Goal: Contribute content

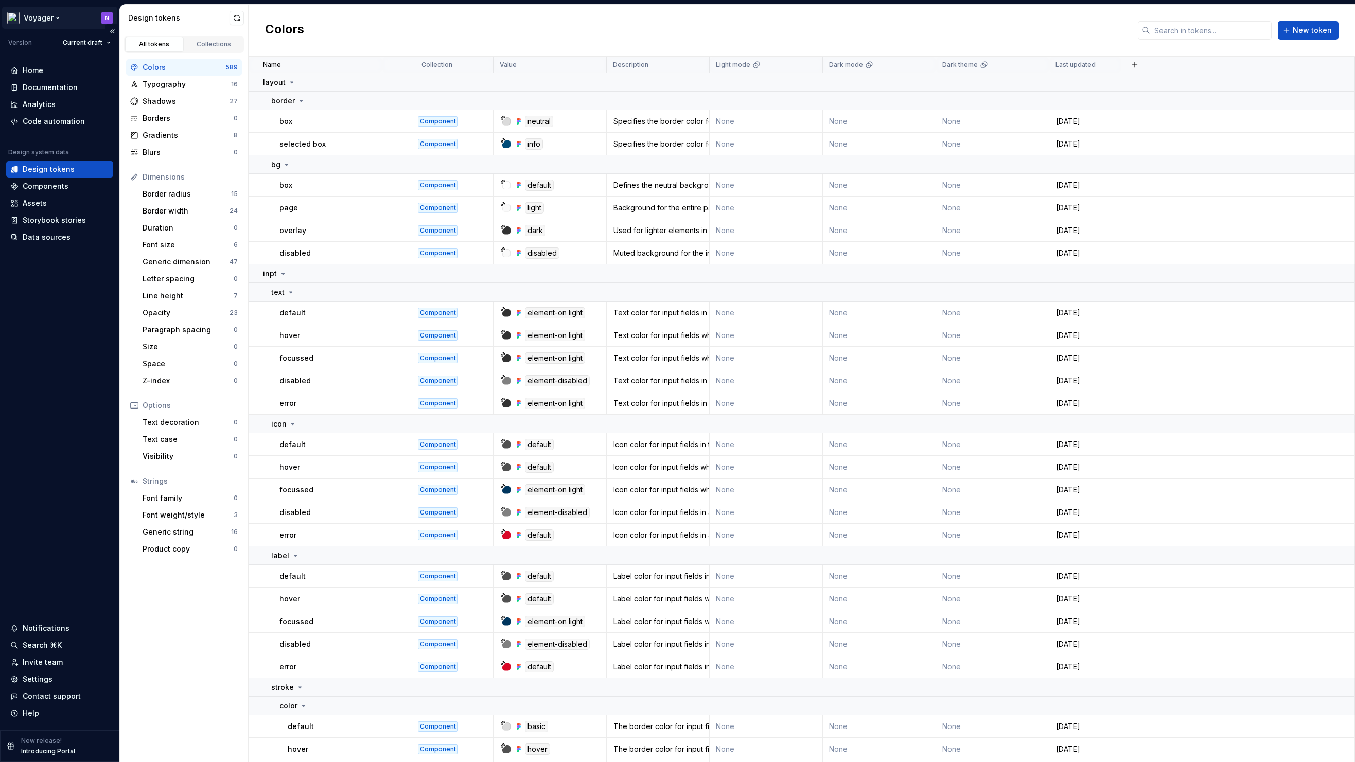
click at [54, 21] on html "Voyager N Version Current draft Home Documentation Analytics Code automation De…" at bounding box center [677, 381] width 1355 height 762
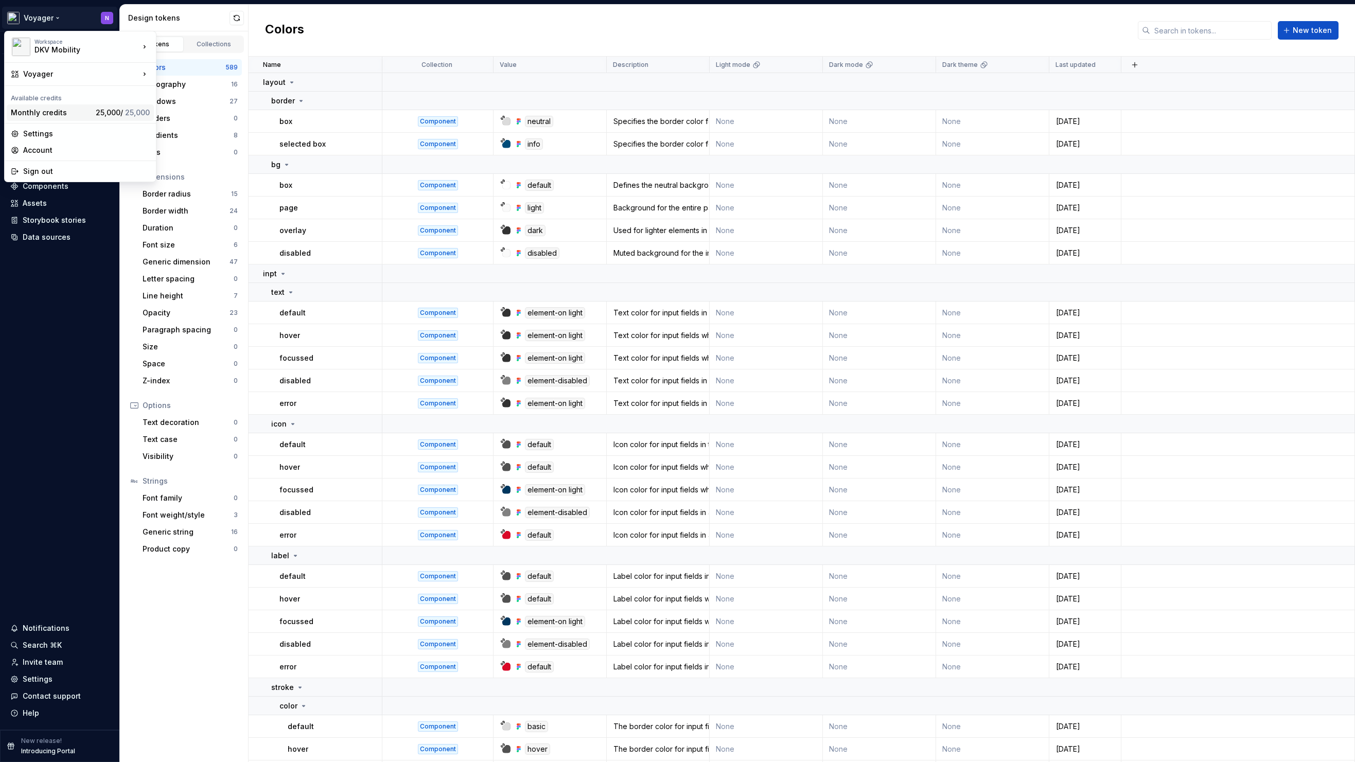
click at [70, 110] on div "Monthly credits" at bounding box center [51, 113] width 81 height 10
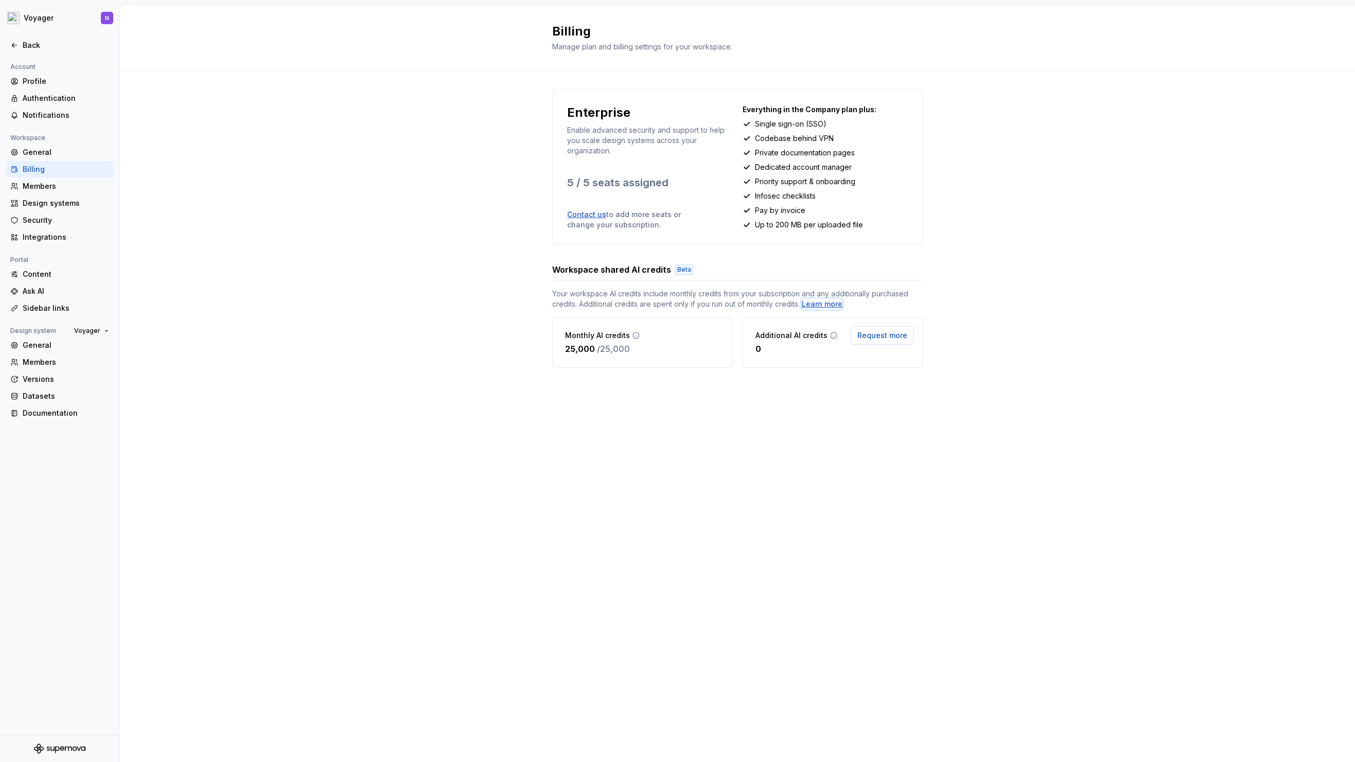
click at [830, 305] on div "Learn more" at bounding box center [822, 304] width 41 height 10
click at [54, 23] on html "Voyager N Back Account Profile Authentication Notifications Workspace General B…" at bounding box center [677, 381] width 1355 height 762
click at [287, 200] on html "Voyager N Back Account Profile Authentication Notifications Workspace General B…" at bounding box center [677, 381] width 1355 height 762
click at [28, 48] on div "Back" at bounding box center [66, 45] width 86 height 10
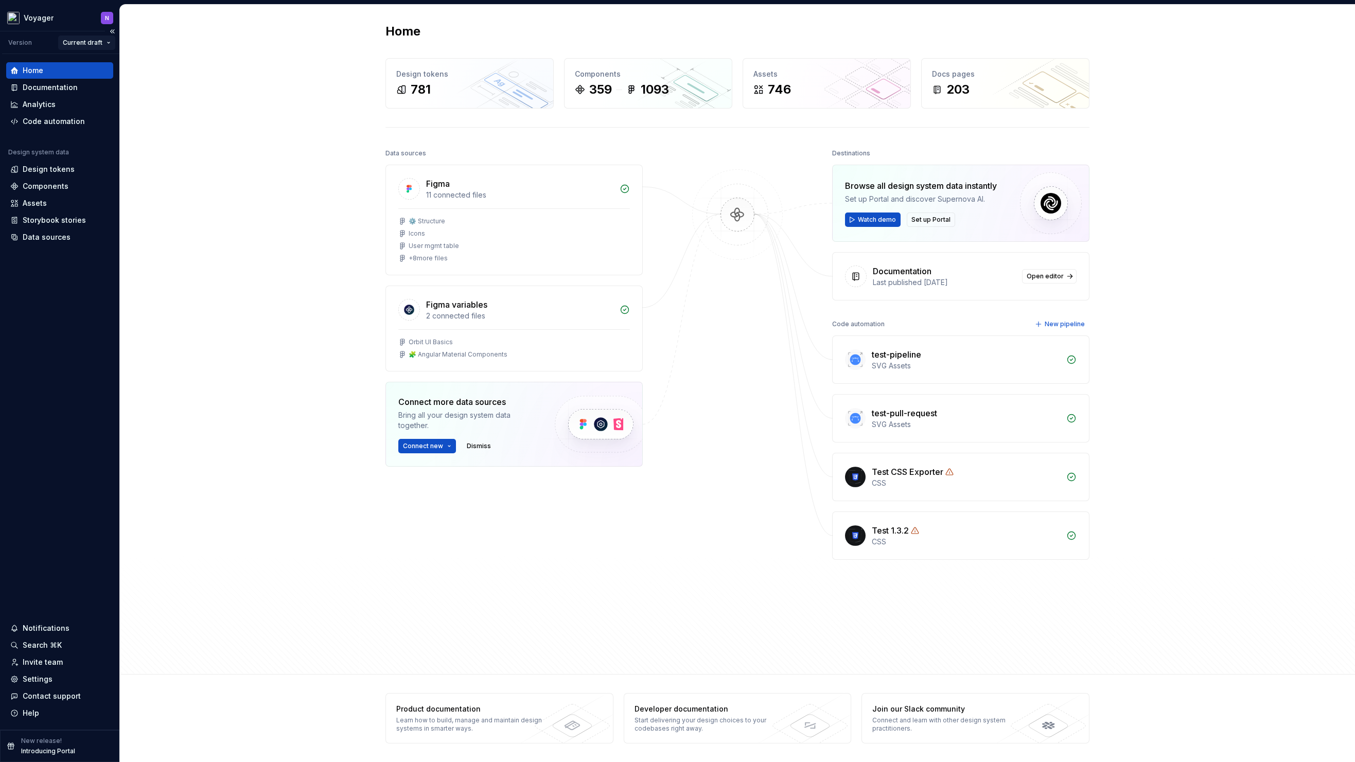
click at [77, 39] on html "Voyager N Version Current draft Home Documentation Analytics Code automation De…" at bounding box center [677, 381] width 1355 height 762
click at [46, 22] on html "Voyager N Version Current draft Home Documentation Analytics Code automation De…" at bounding box center [677, 381] width 1355 height 762
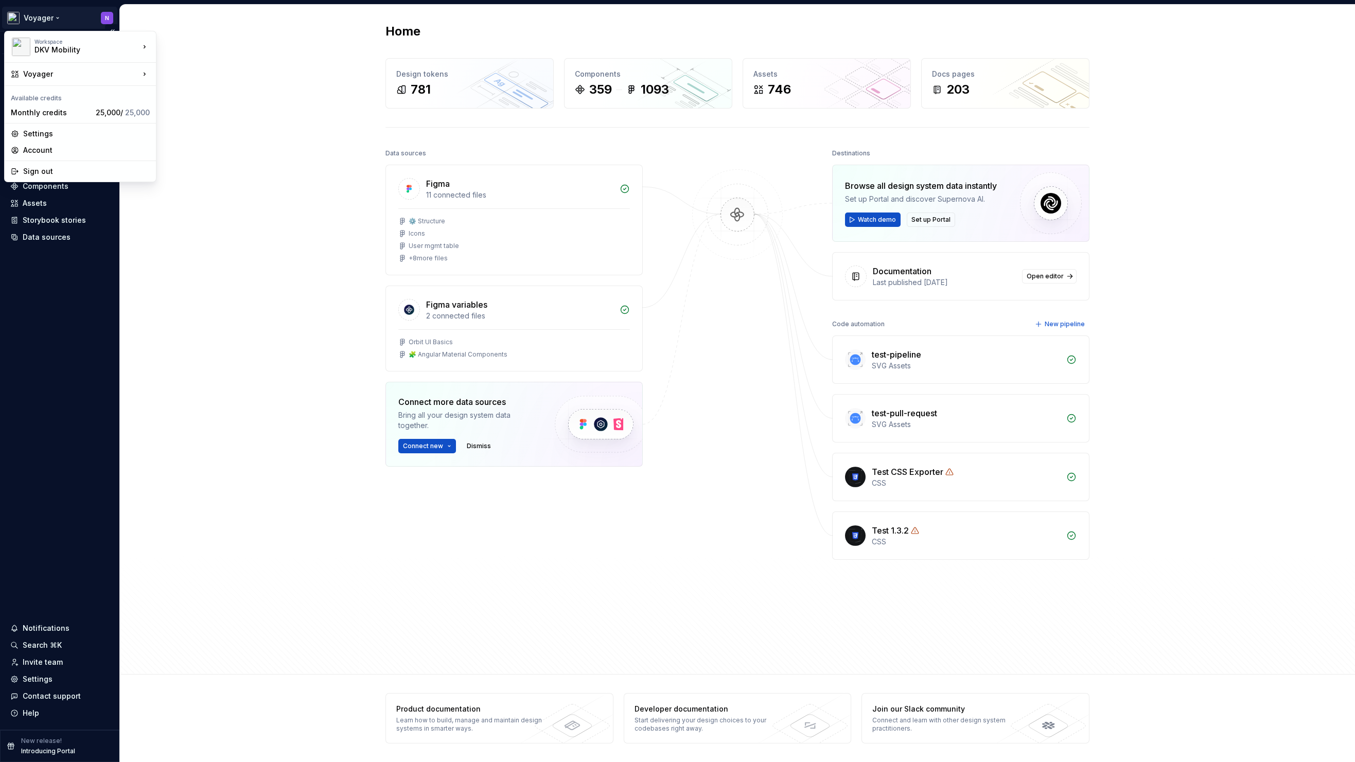
click at [41, 19] on html "Voyager N Version Current draft Home Documentation Analytics Code automation De…" at bounding box center [677, 381] width 1355 height 762
click at [210, 91] on div "Voyager Orbit" at bounding box center [211, 93] width 76 height 10
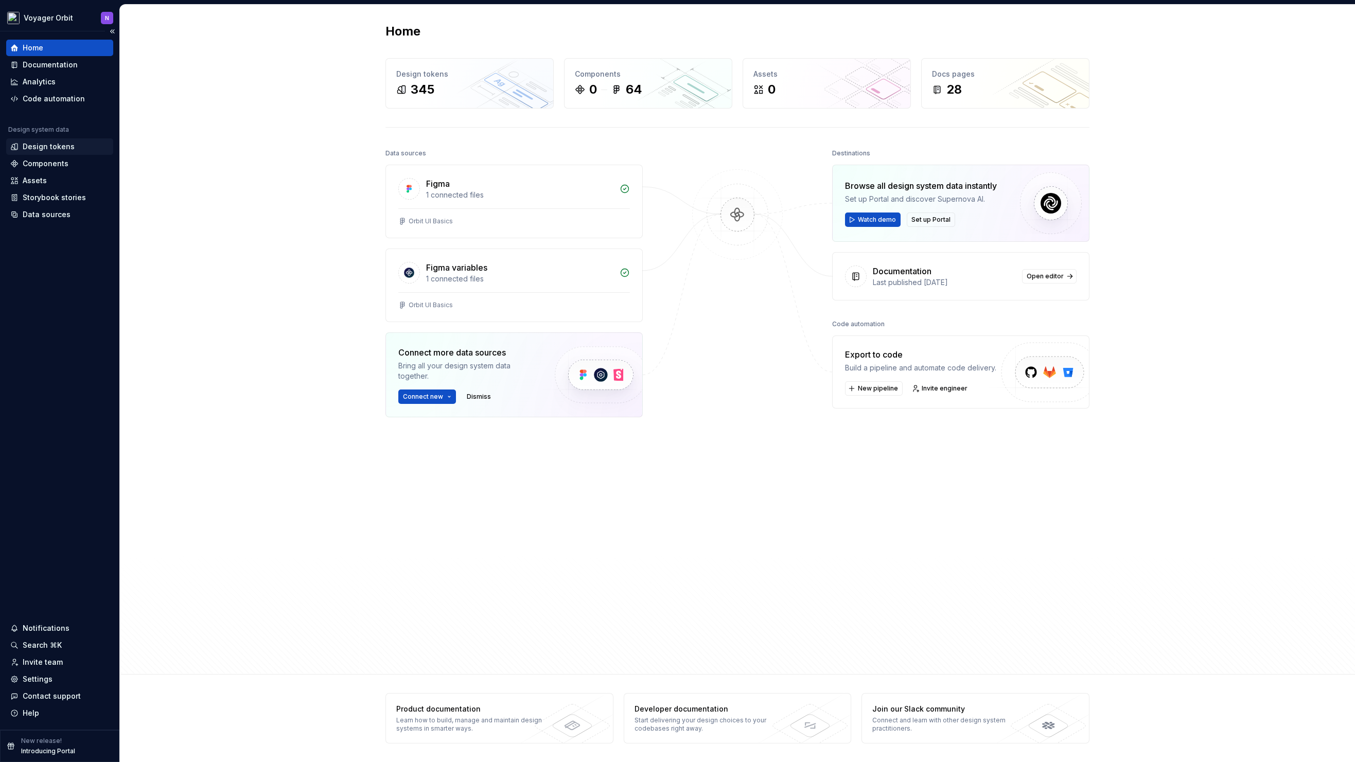
click at [43, 146] on div "Design tokens" at bounding box center [49, 146] width 52 height 10
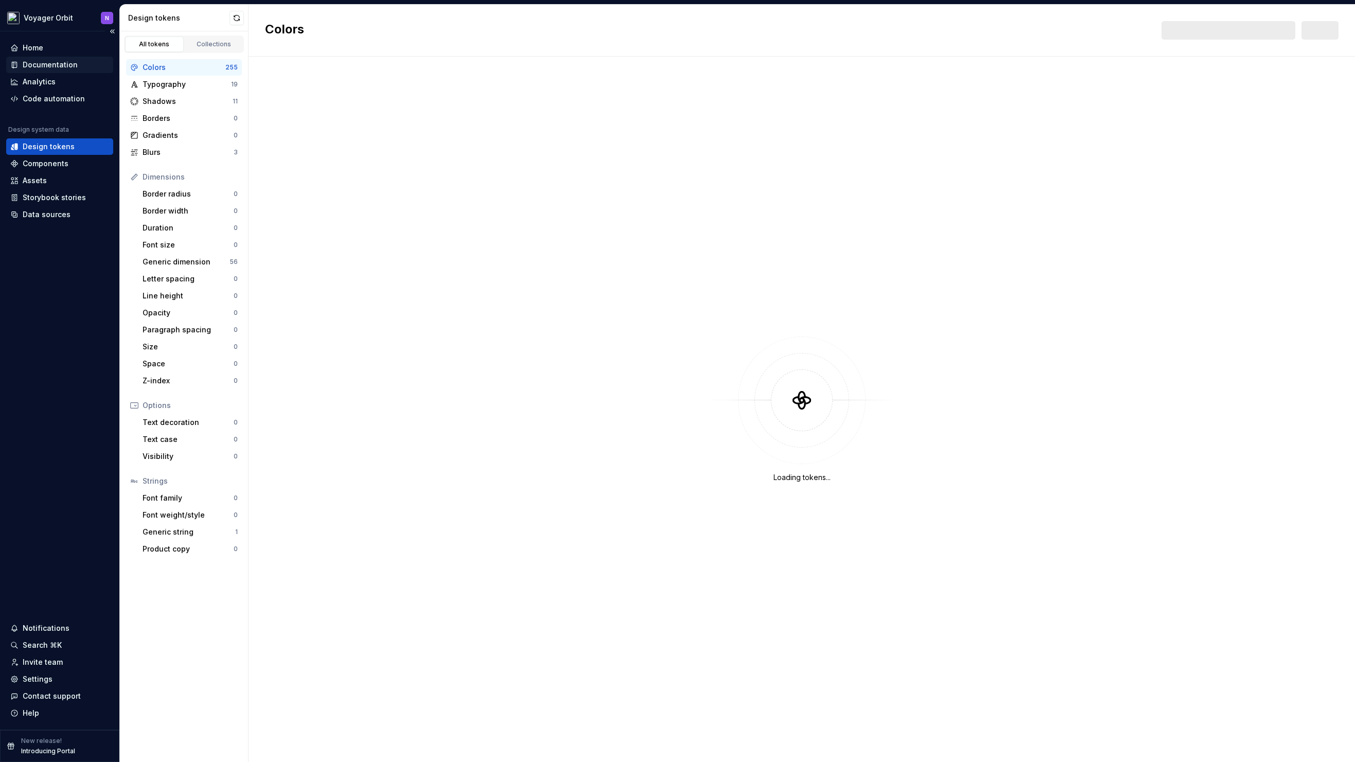
click at [60, 62] on div "Documentation" at bounding box center [50, 65] width 55 height 10
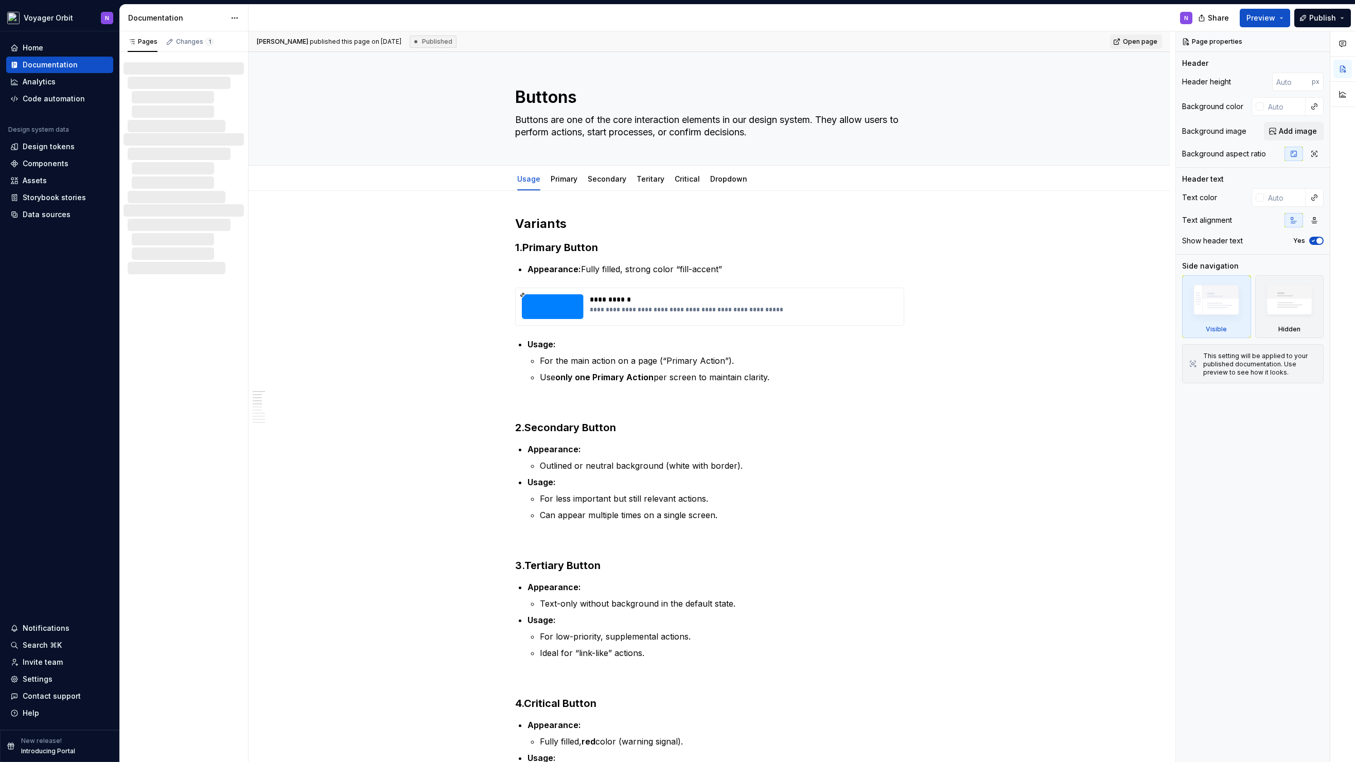
drag, startPoint x: 194, startPoint y: 307, endPoint x: 288, endPoint y: 297, distance: 94.7
click at [194, 307] on div "Pages Changes 1 Draft ( 1 ) Components / Buttons / Dropdown" at bounding box center [183, 396] width 129 height 731
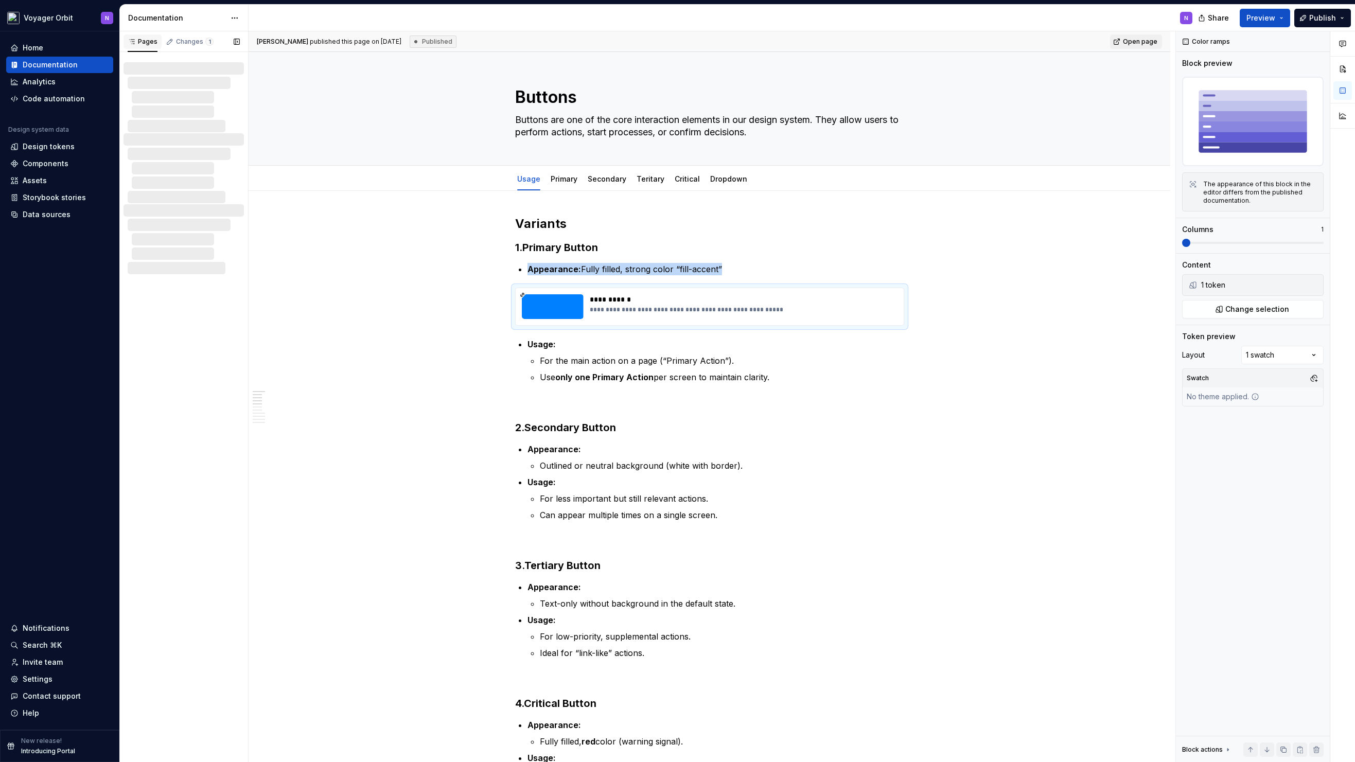
click at [157, 42] on div "Pages" at bounding box center [142, 41] width 38 height 14
click at [157, 88] on div at bounding box center [186, 83] width 116 height 12
click at [232, 41] on button "button" at bounding box center [236, 41] width 14 height 14
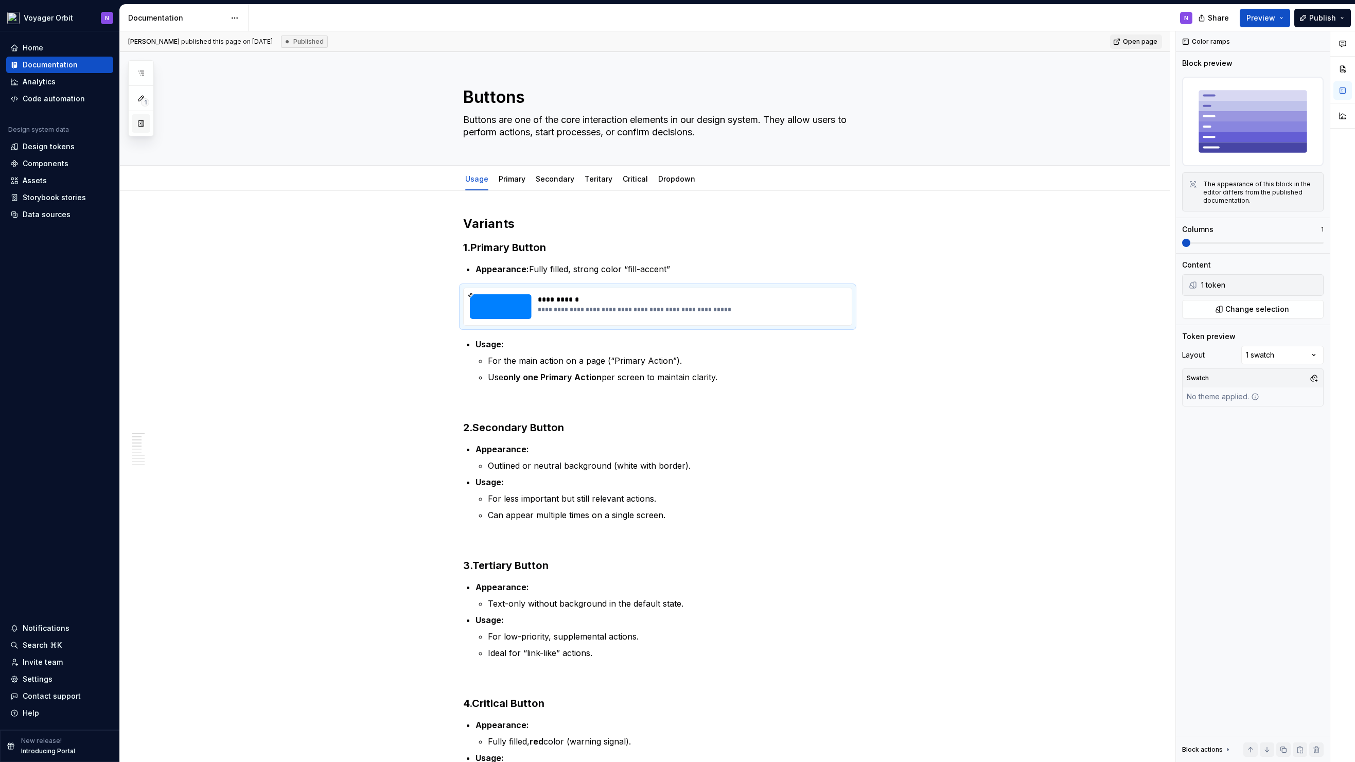
click at [143, 123] on button "button" at bounding box center [141, 123] width 19 height 19
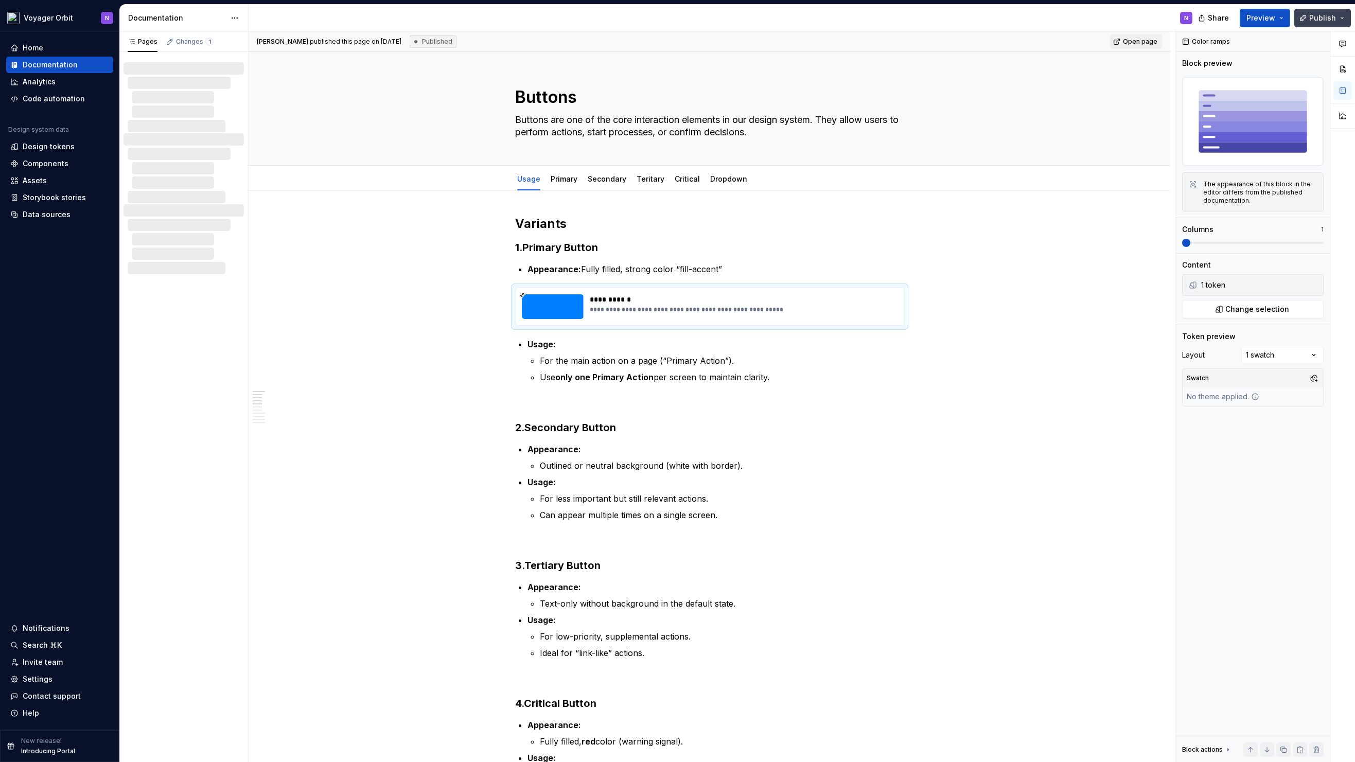
click at [1194, 15] on span "Publish" at bounding box center [1322, 18] width 27 height 10
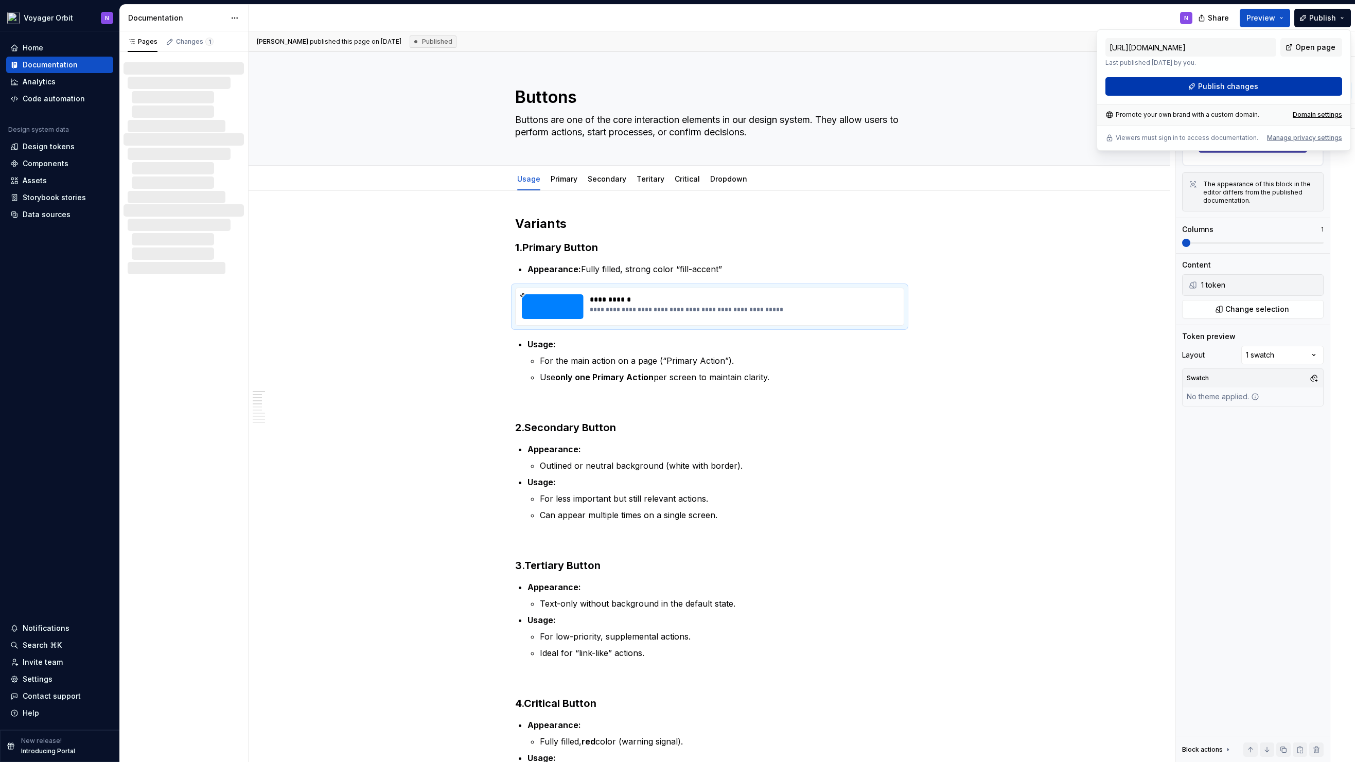
click at [1194, 88] on span "Publish changes" at bounding box center [1228, 86] width 60 height 10
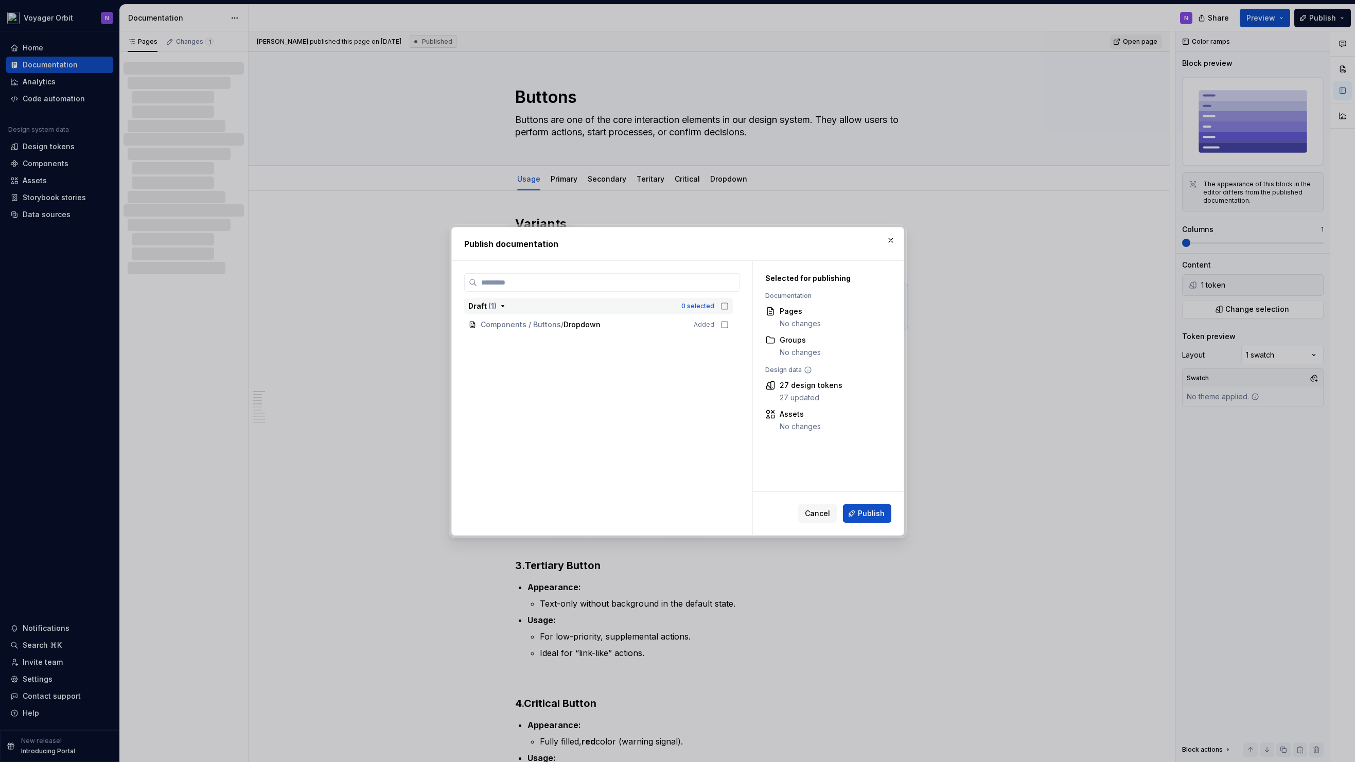
click at [719, 307] on div "0 selected" at bounding box center [704, 306] width 47 height 10
click at [855, 510] on button "Publish" at bounding box center [867, 513] width 48 height 19
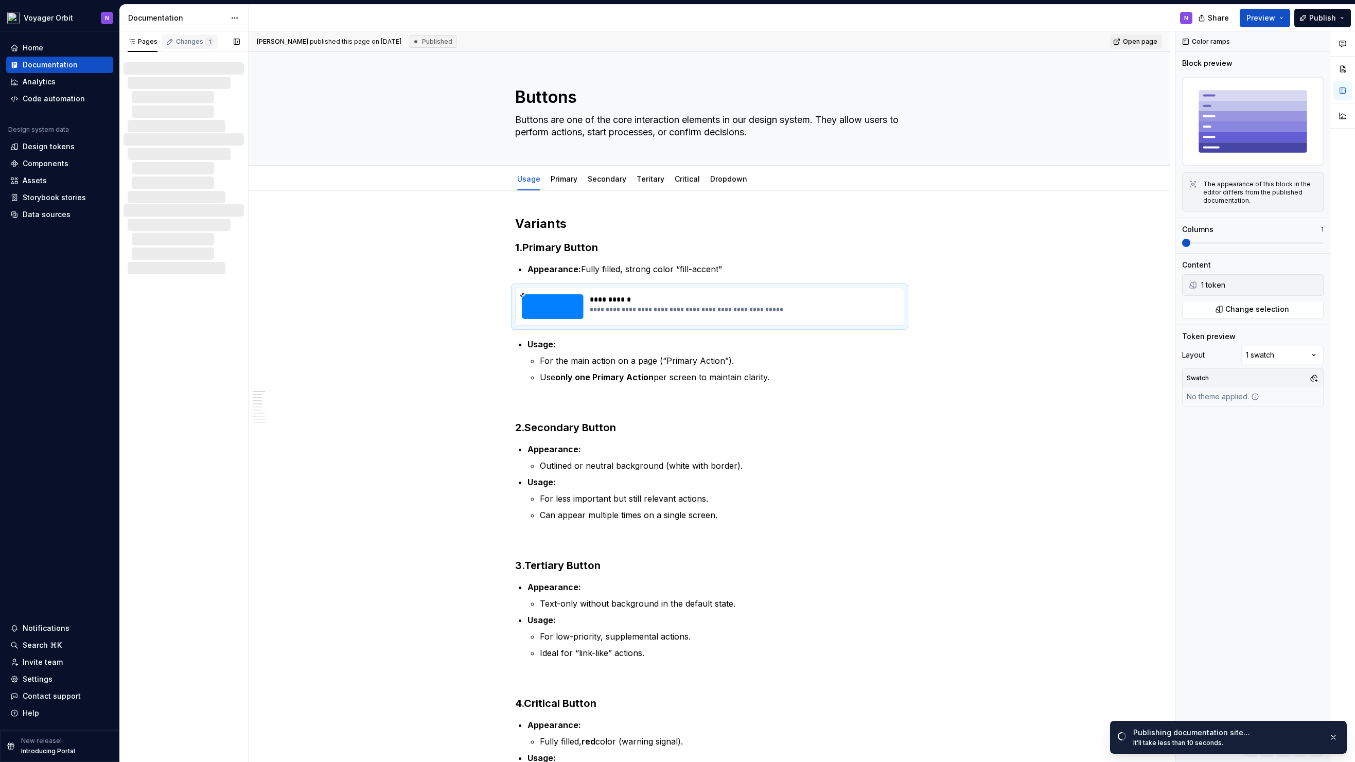
click at [176, 41] on div "Changes 1" at bounding box center [195, 42] width 38 height 8
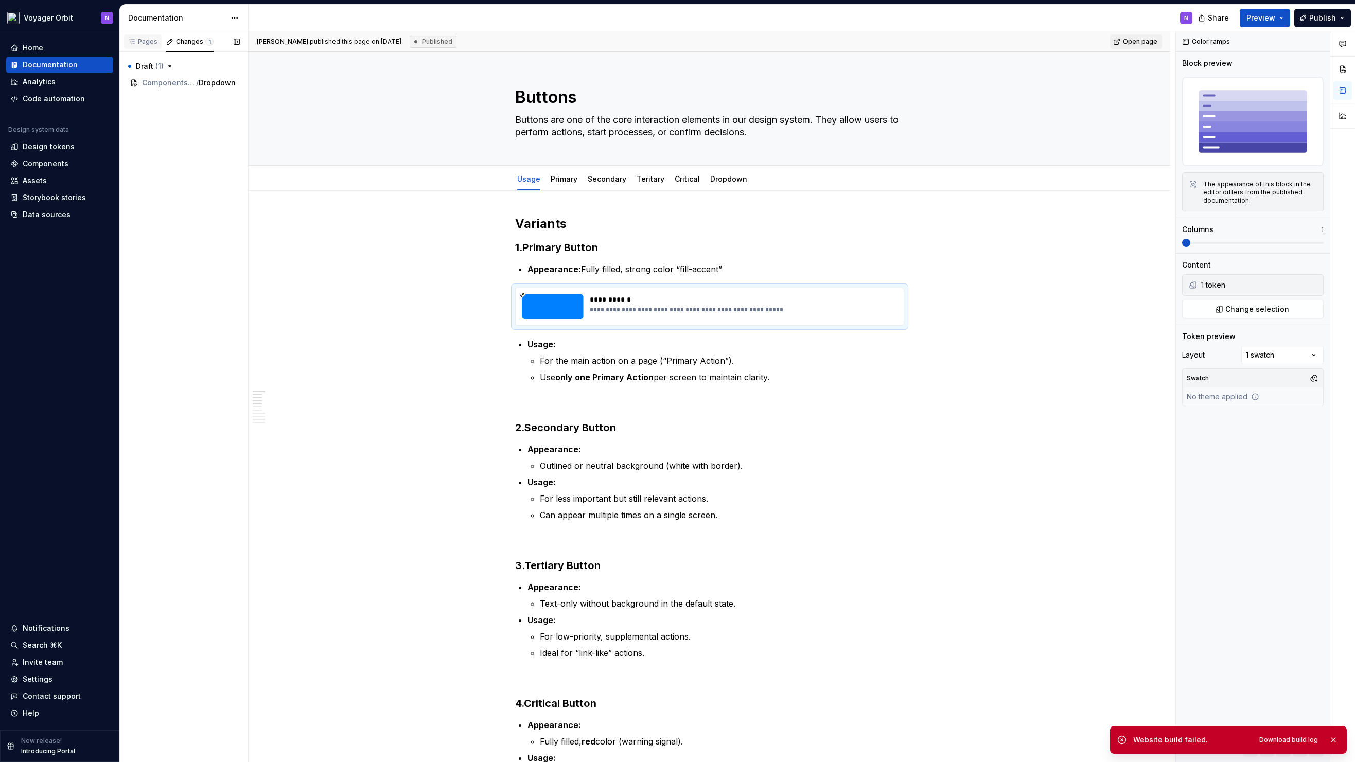
click at [140, 45] on div "Pages" at bounding box center [143, 42] width 30 height 8
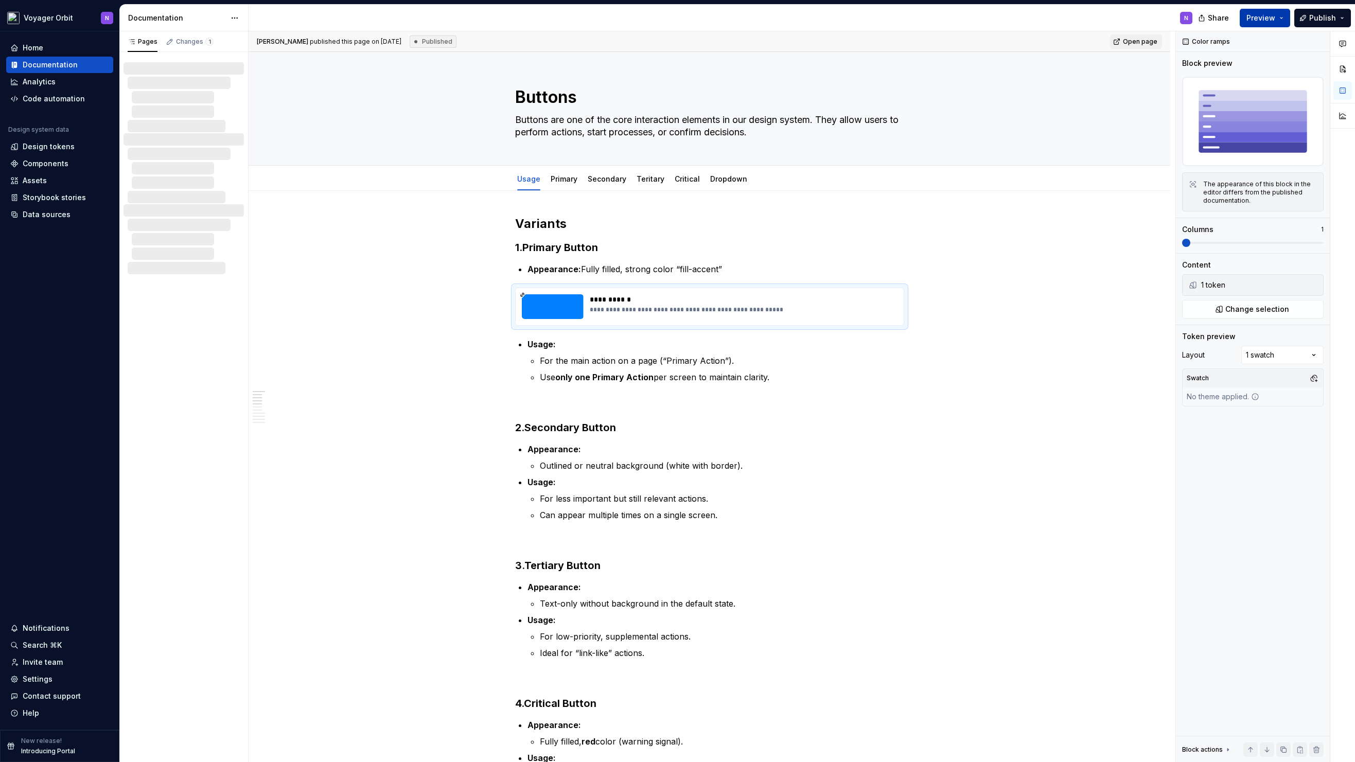
click at [1194, 16] on button "Preview" at bounding box center [1264, 18] width 50 height 19
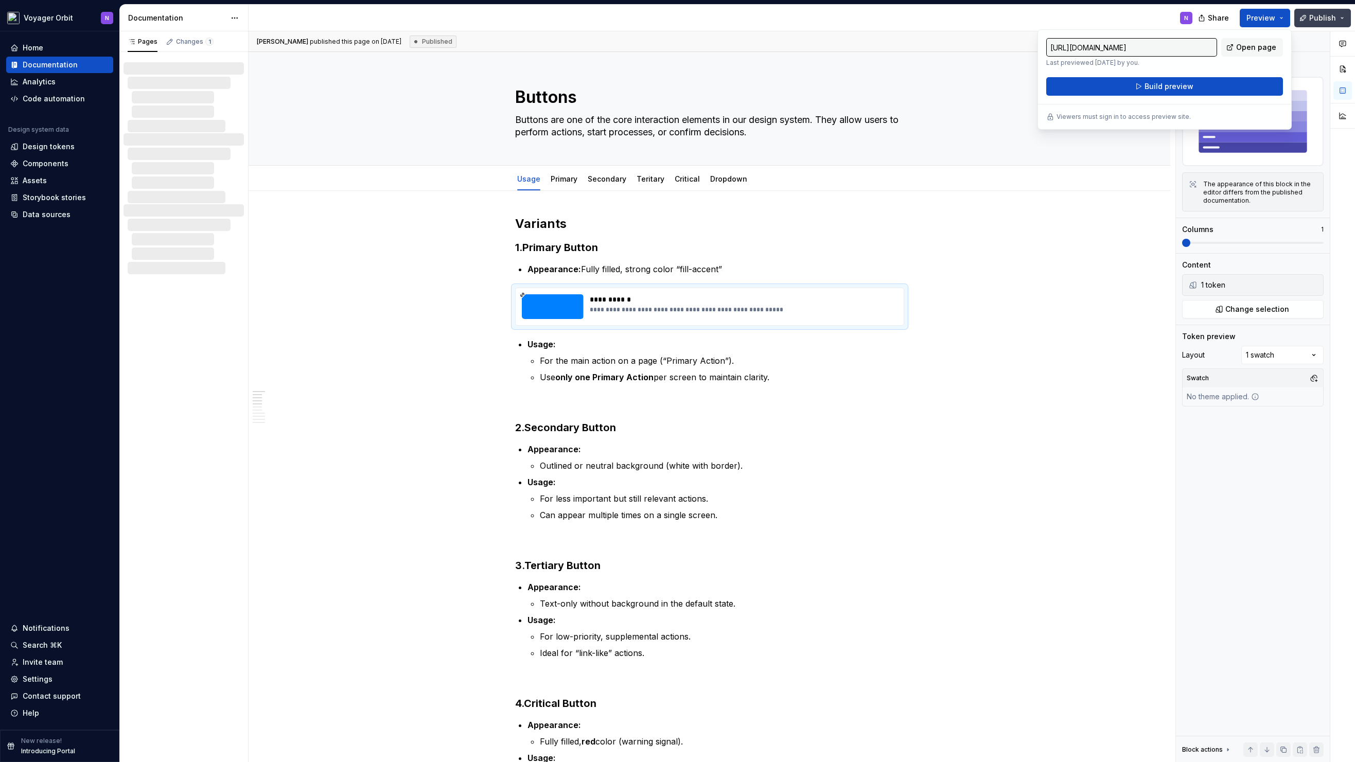
click at [1194, 20] on span "Publish" at bounding box center [1322, 18] width 27 height 10
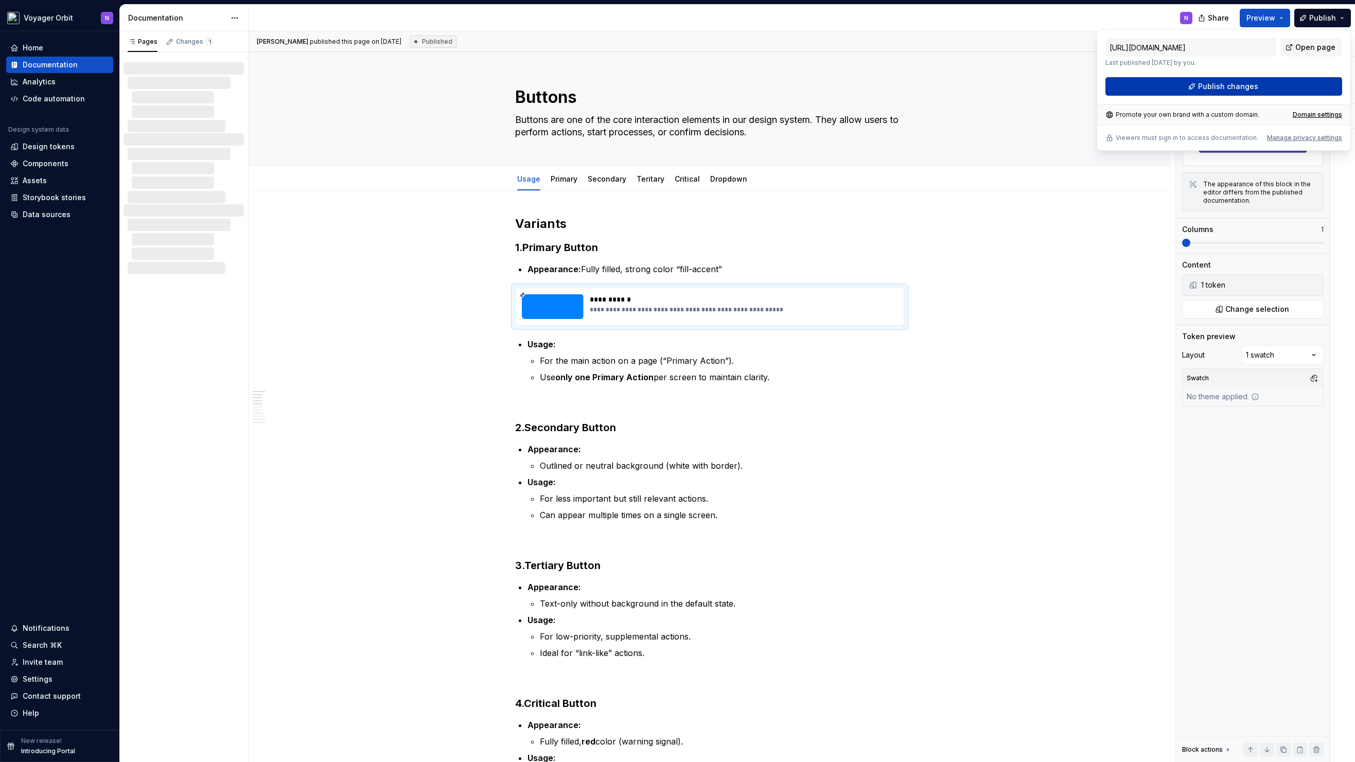
click at [1194, 88] on button "Publish changes" at bounding box center [1223, 86] width 237 height 19
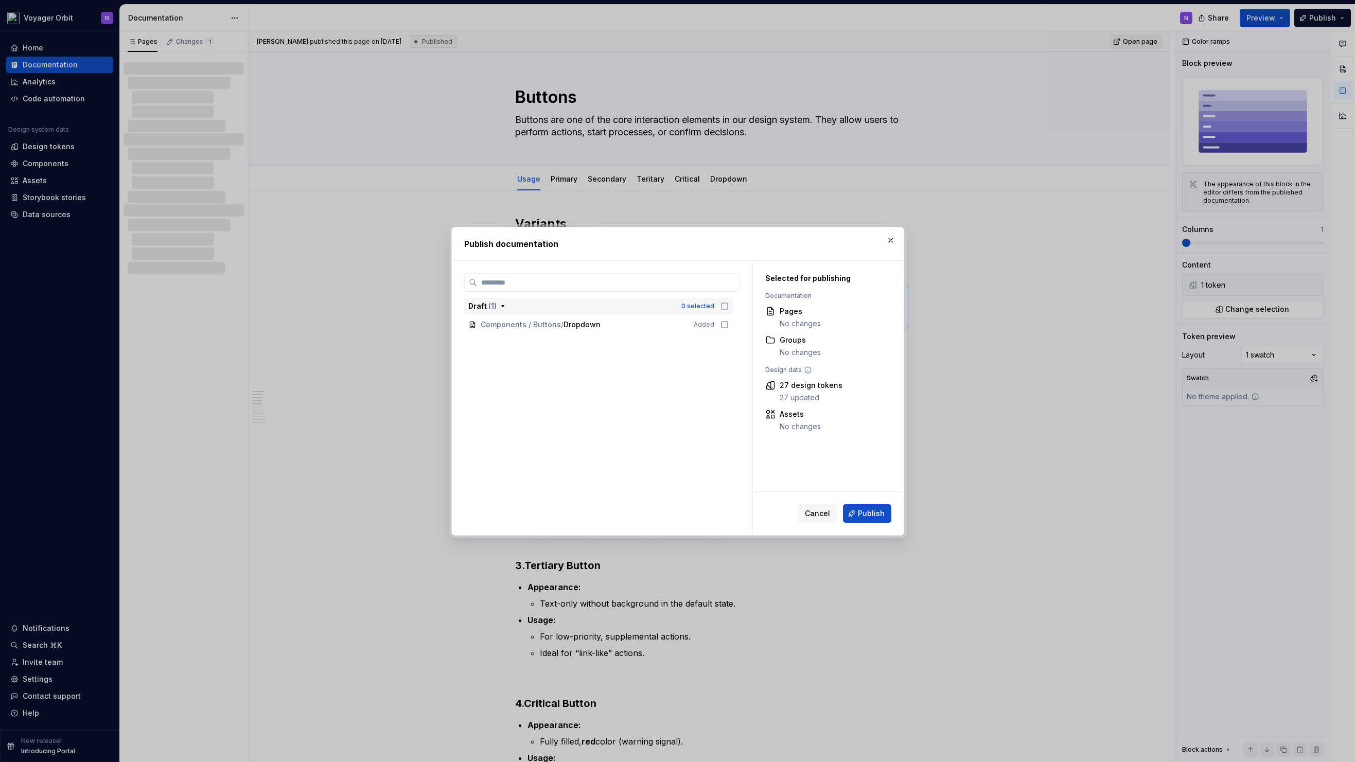
click at [721, 305] on icon "button" at bounding box center [724, 306] width 6 height 6
click at [878, 510] on span "Publish" at bounding box center [871, 513] width 27 height 10
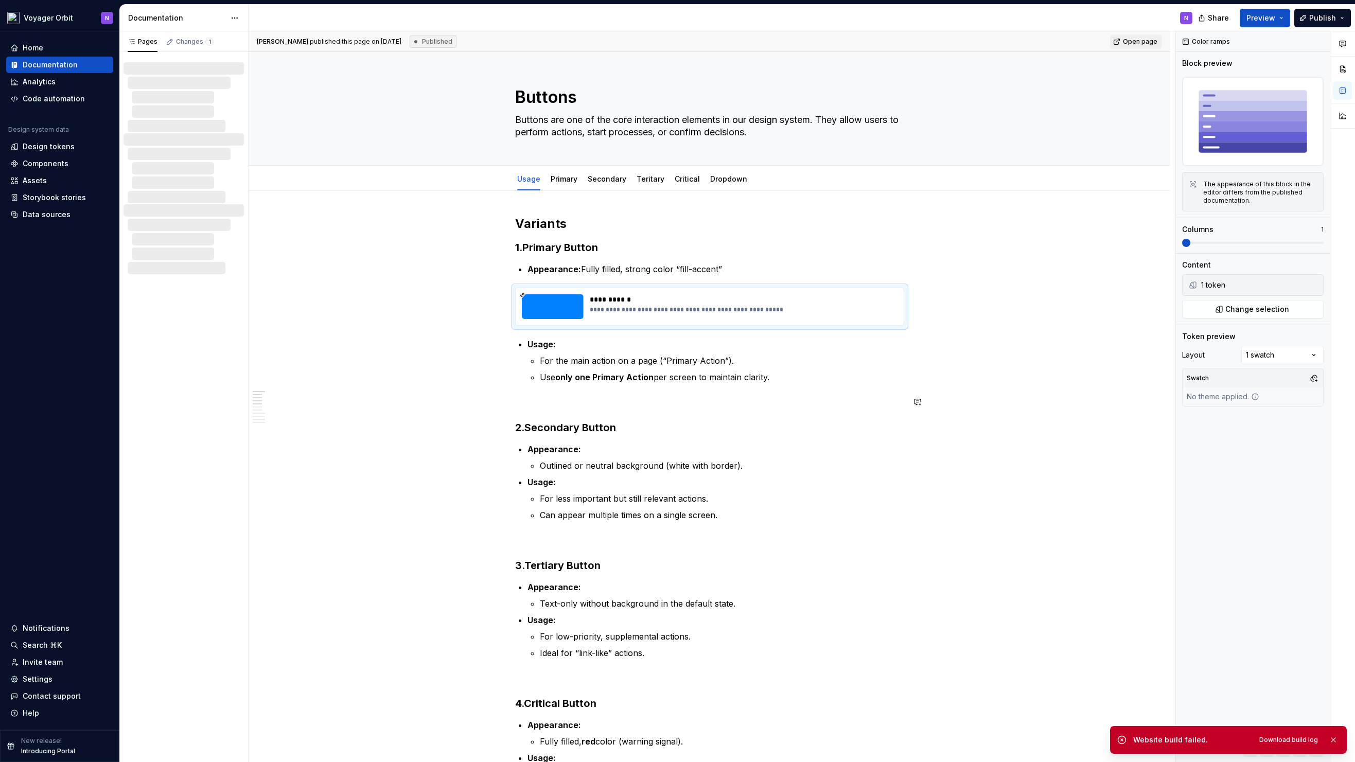
type textarea "*"
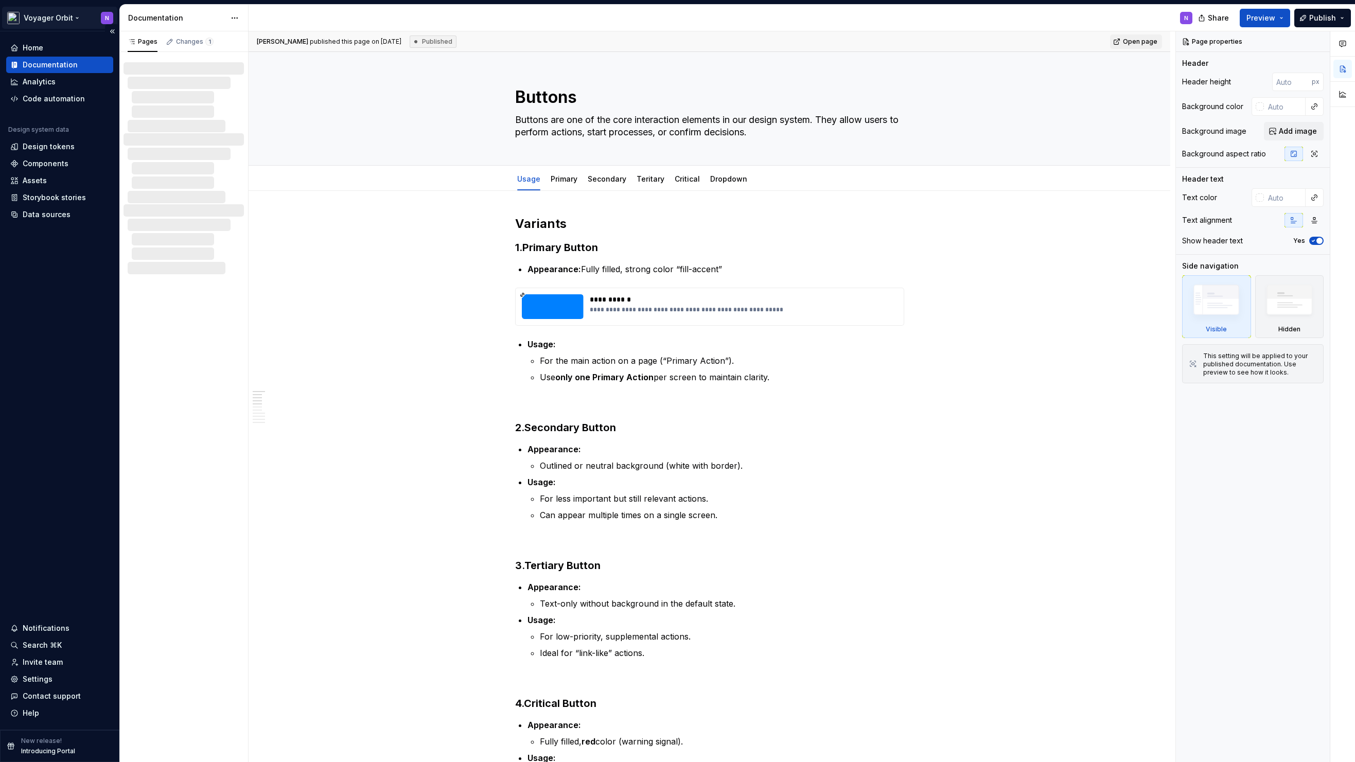
click at [38, 22] on html "**********" at bounding box center [677, 381] width 1355 height 762
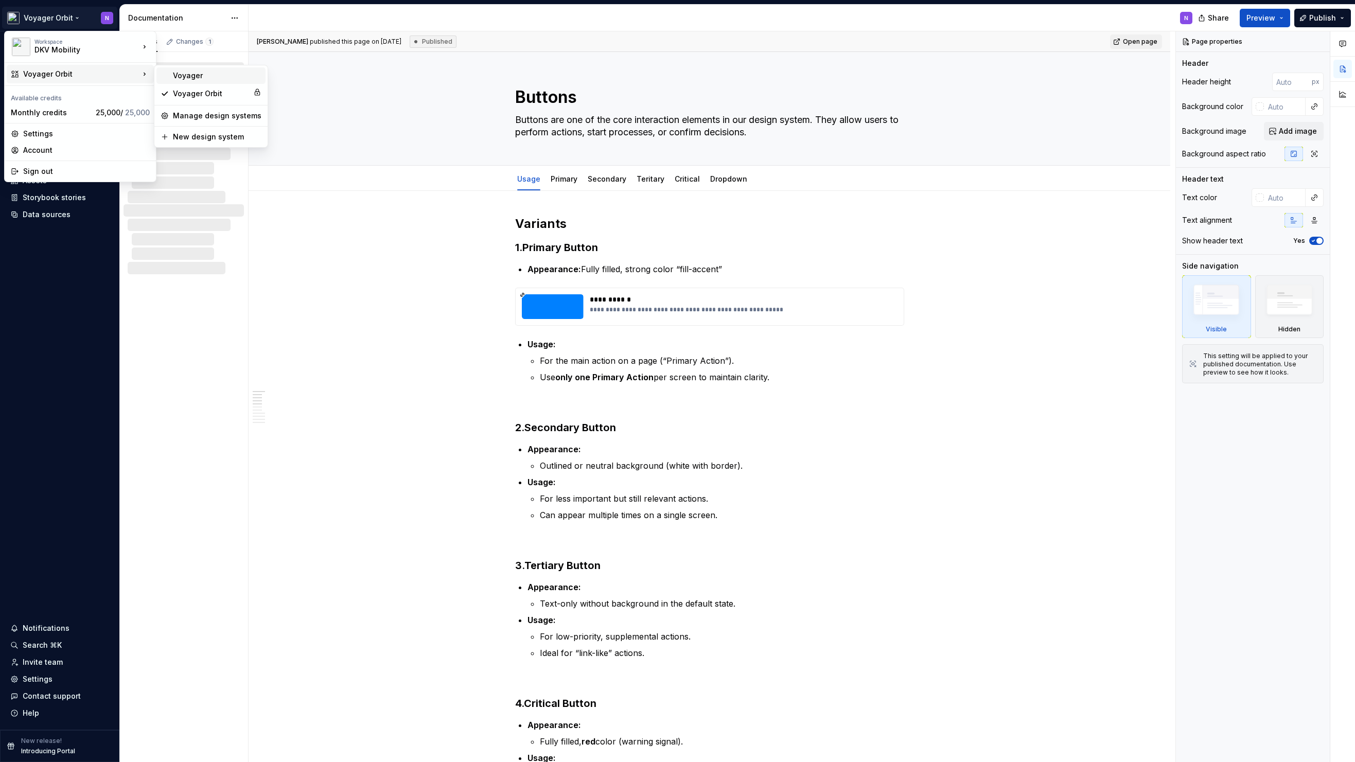
click at [197, 77] on div "Voyager" at bounding box center [217, 75] width 88 height 10
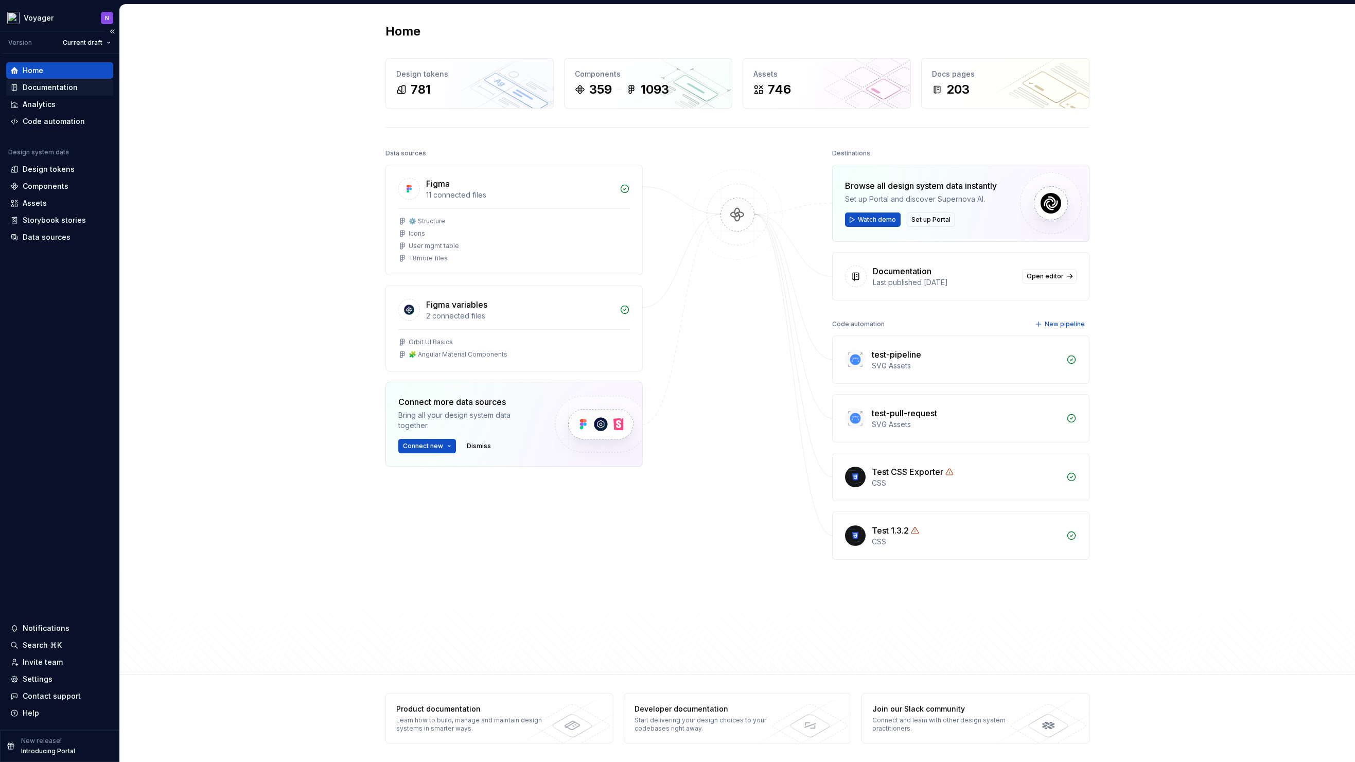
click at [61, 90] on div "Documentation" at bounding box center [50, 87] width 55 height 10
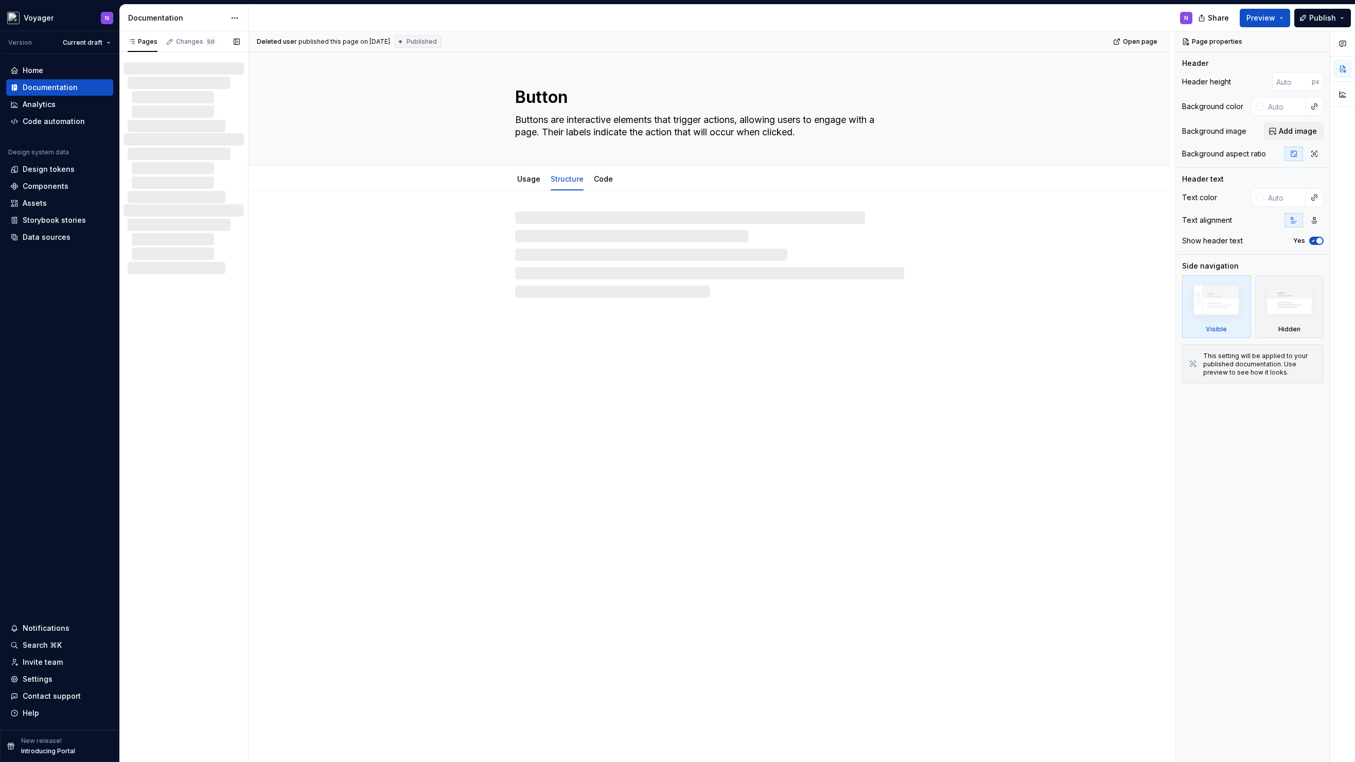
type textarea "*"
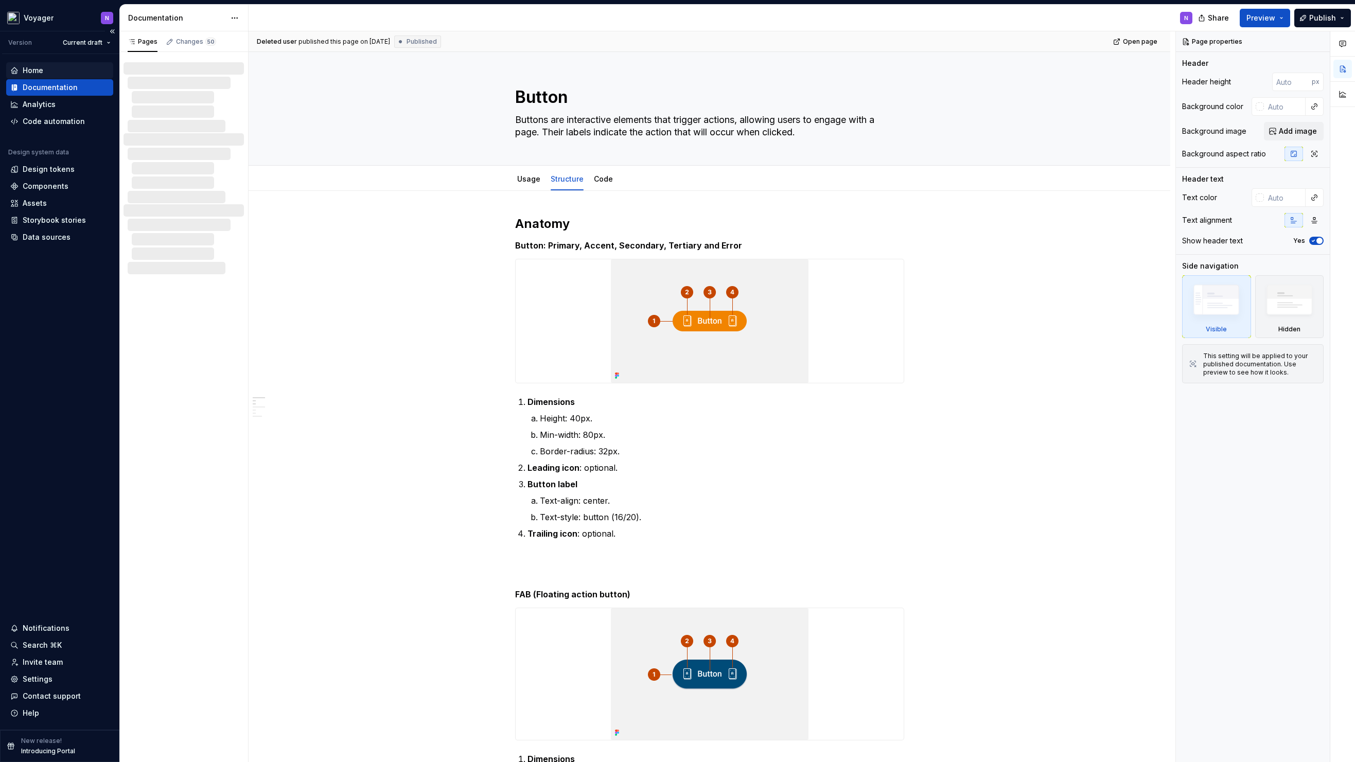
click at [56, 78] on div "Home" at bounding box center [59, 70] width 107 height 16
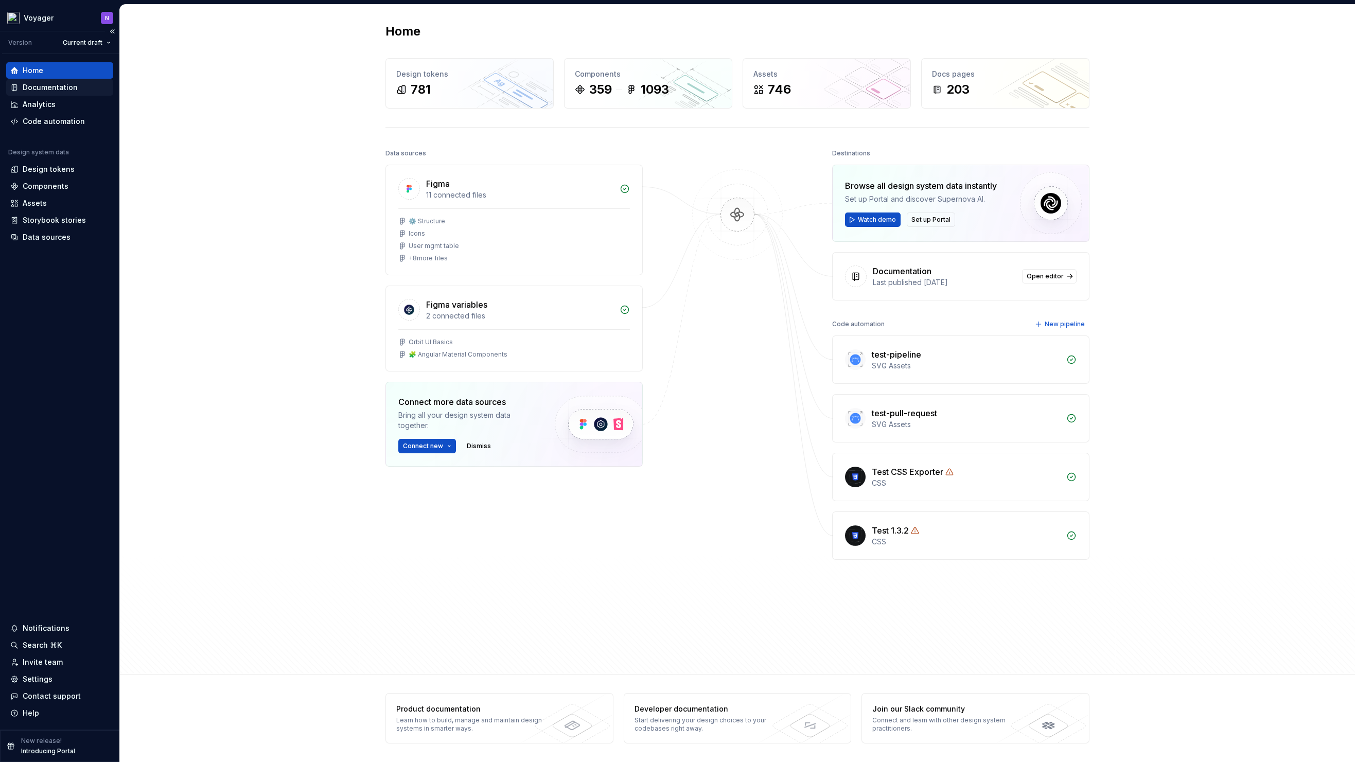
click at [45, 92] on div "Documentation" at bounding box center [50, 87] width 55 height 10
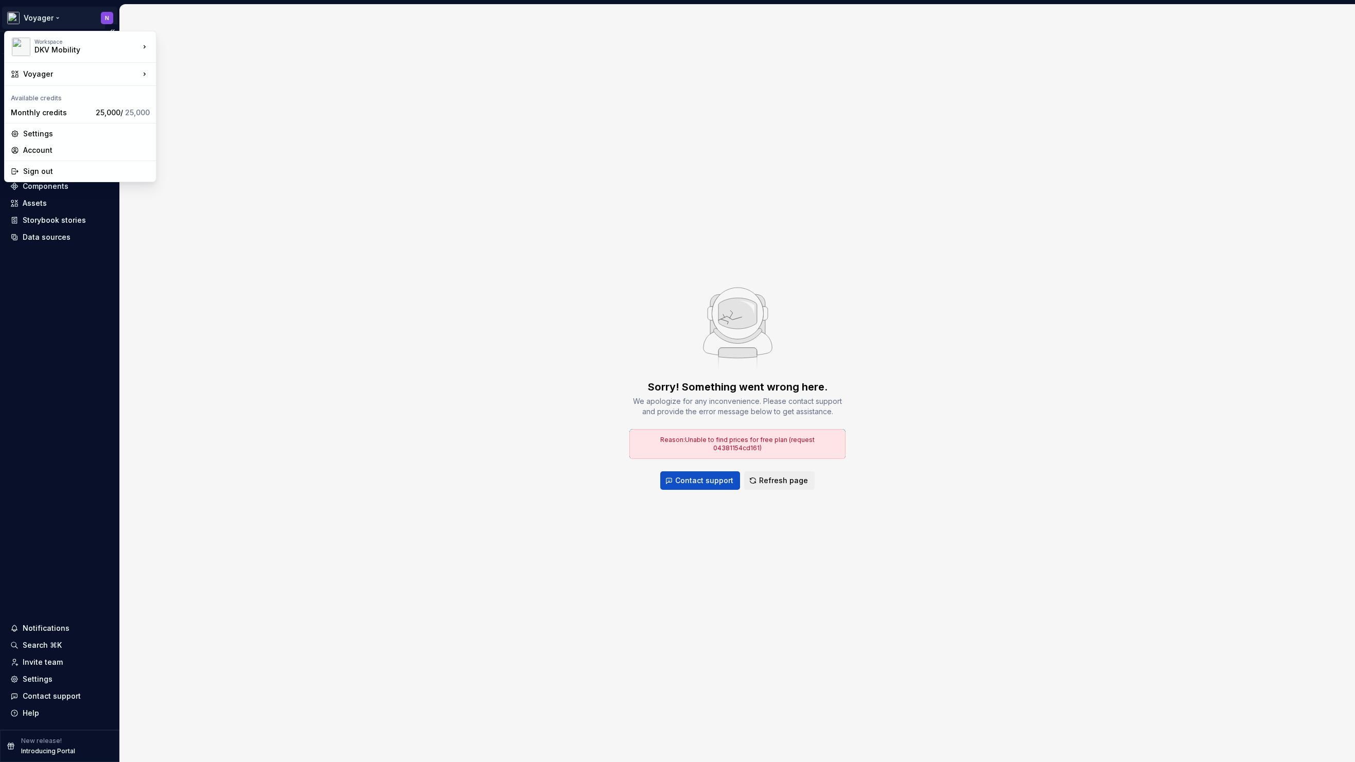
click at [60, 18] on html "Voyager N Version Current draft Home Documentation Analytics Code automation De…" at bounding box center [677, 381] width 1355 height 762
click at [177, 92] on div "Voyager Orbit" at bounding box center [211, 93] width 76 height 10
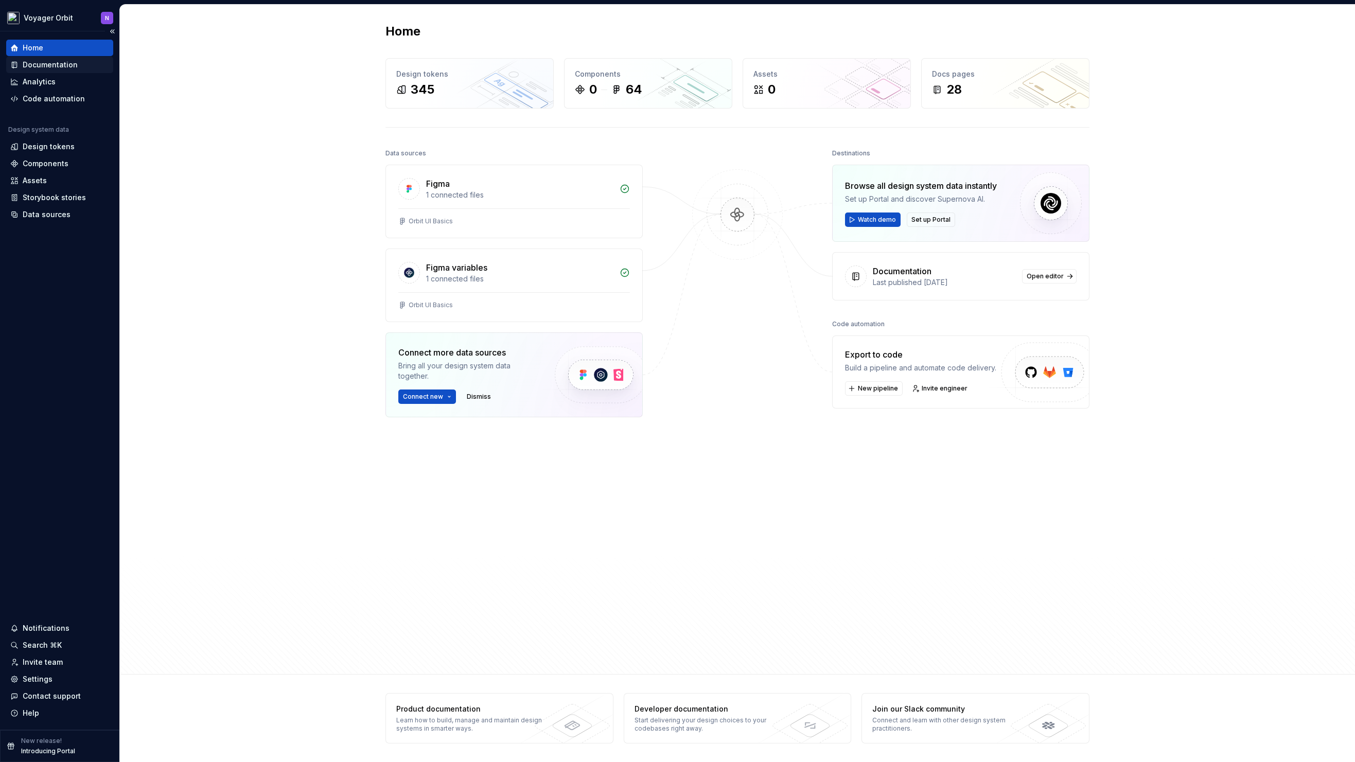
click at [54, 66] on div "Documentation" at bounding box center [50, 65] width 55 height 10
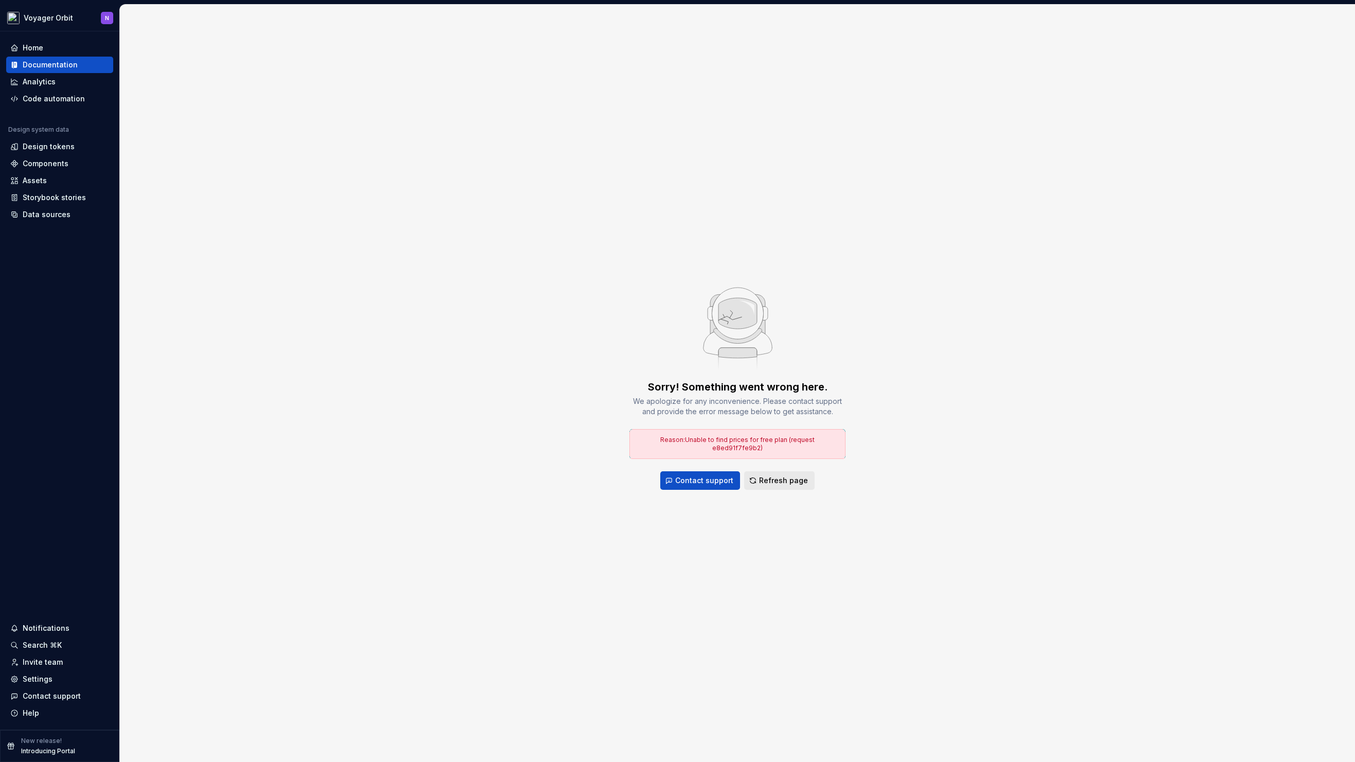
click at [801, 482] on button "Refresh page" at bounding box center [779, 480] width 70 height 19
click at [774, 476] on span "Refresh page" at bounding box center [783, 480] width 49 height 10
click at [64, 81] on div "Analytics" at bounding box center [59, 82] width 99 height 10
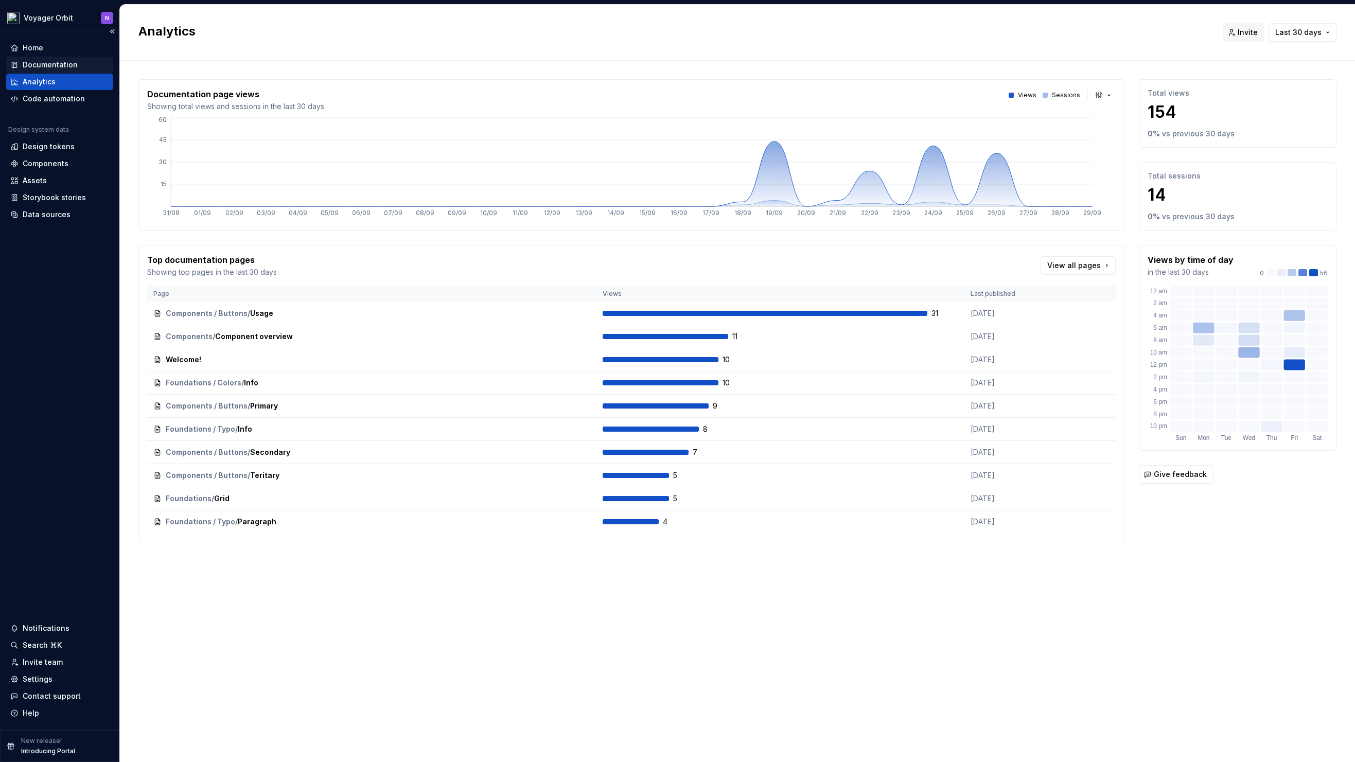
click at [37, 62] on div "Documentation" at bounding box center [50, 65] width 55 height 10
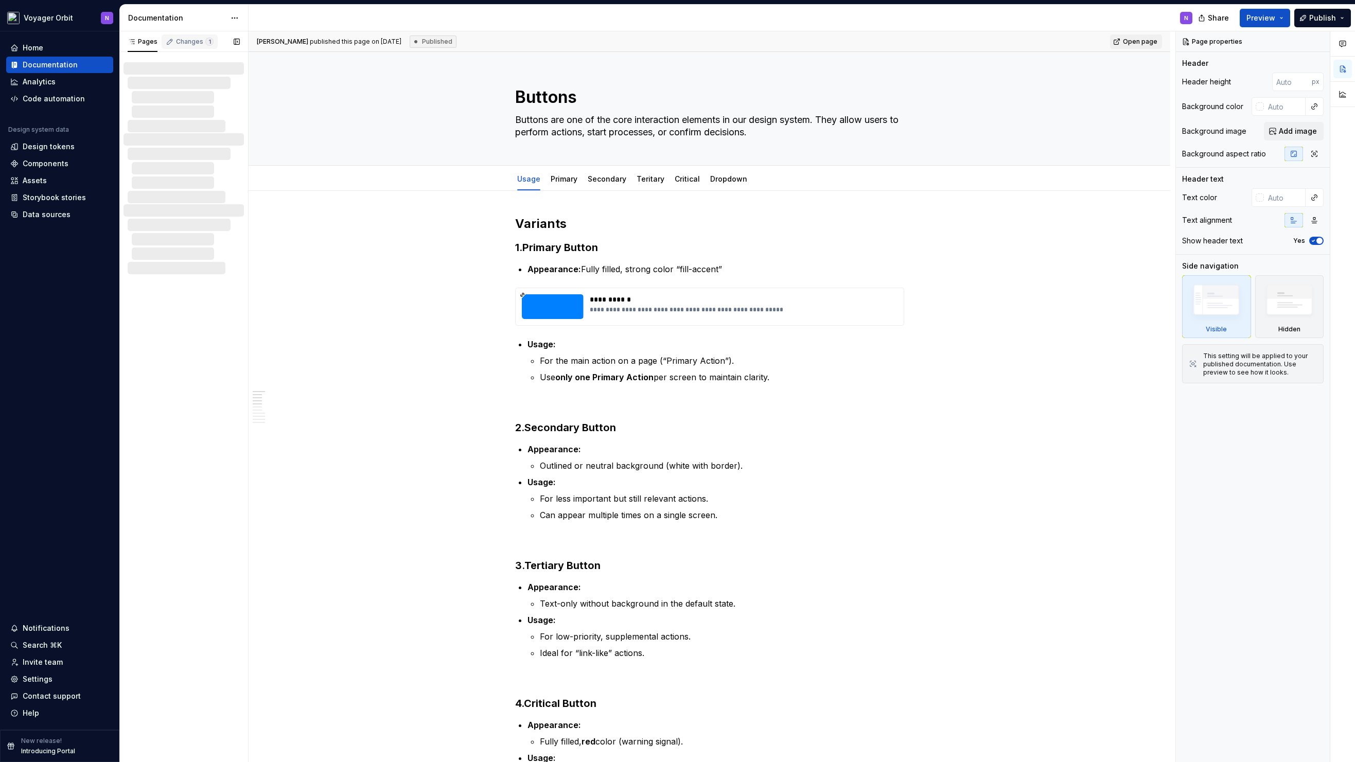
click at [187, 40] on div "Changes 1" at bounding box center [195, 42] width 38 height 8
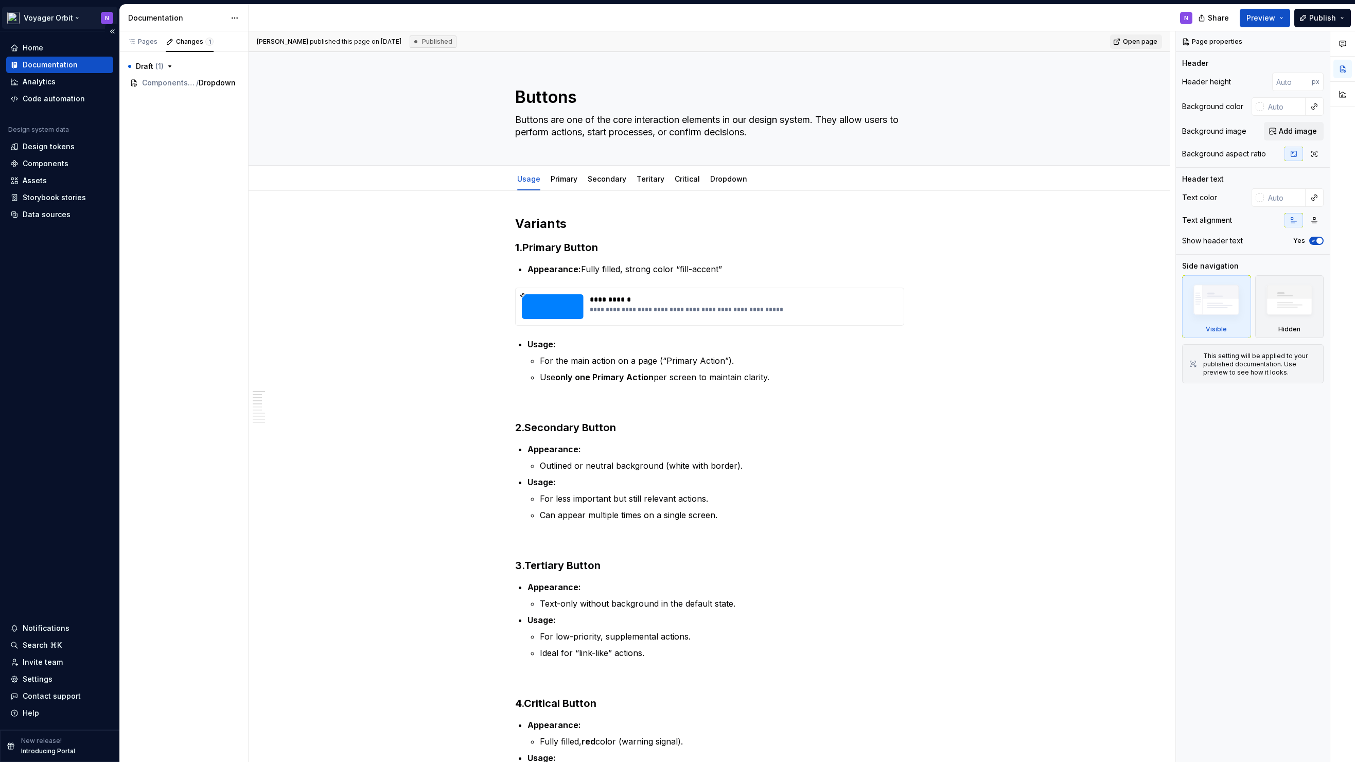
click at [42, 27] on html "**********" at bounding box center [677, 381] width 1355 height 762
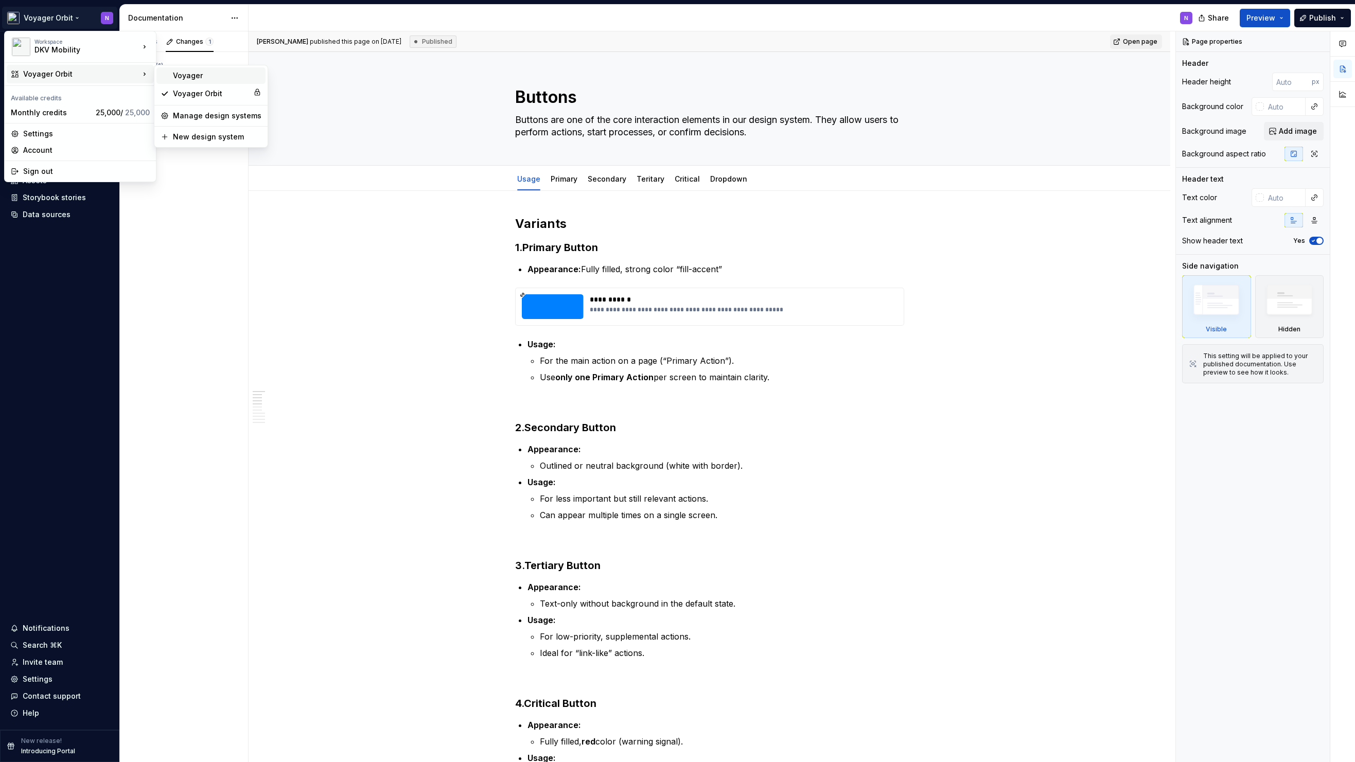
click at [225, 79] on div "Voyager" at bounding box center [217, 75] width 88 height 10
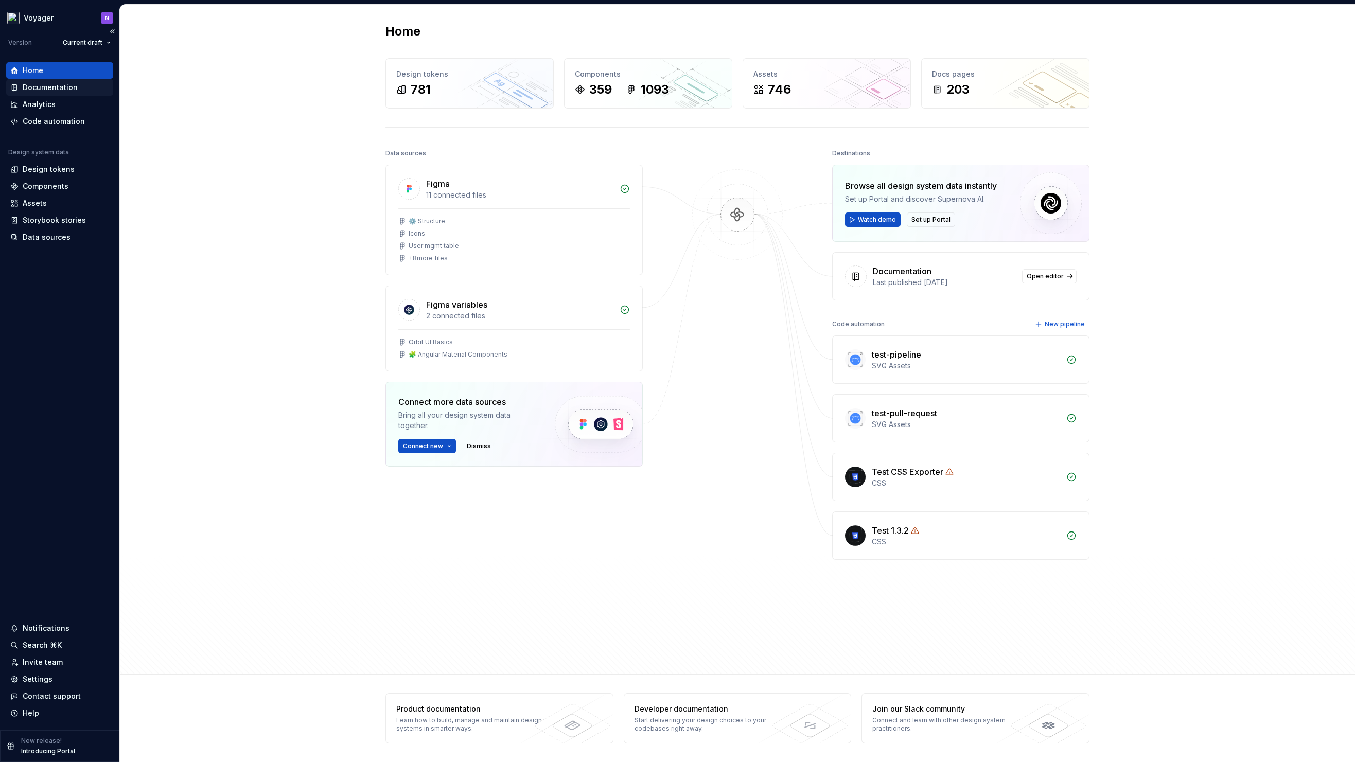
click at [64, 87] on div "Documentation" at bounding box center [50, 87] width 55 height 10
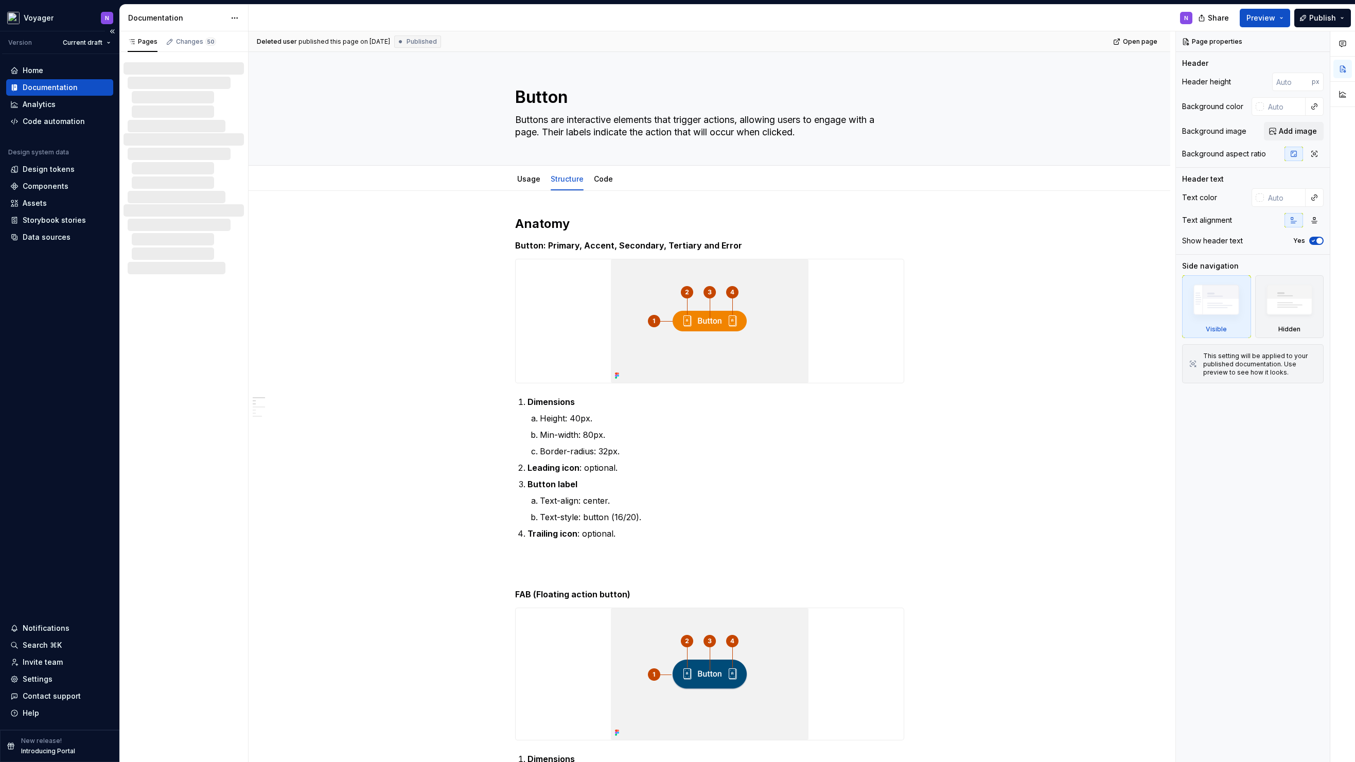
type textarea "*"
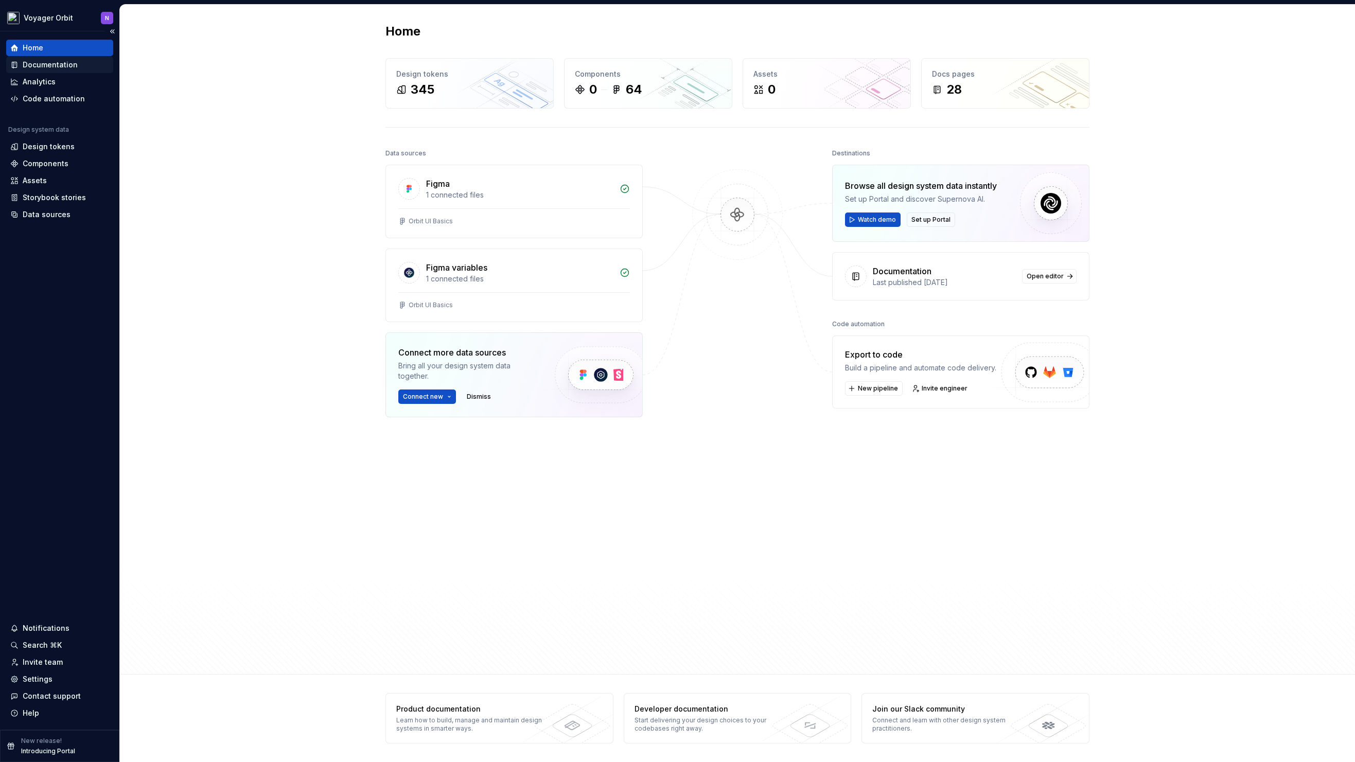
click at [72, 67] on div "Documentation" at bounding box center [50, 65] width 55 height 10
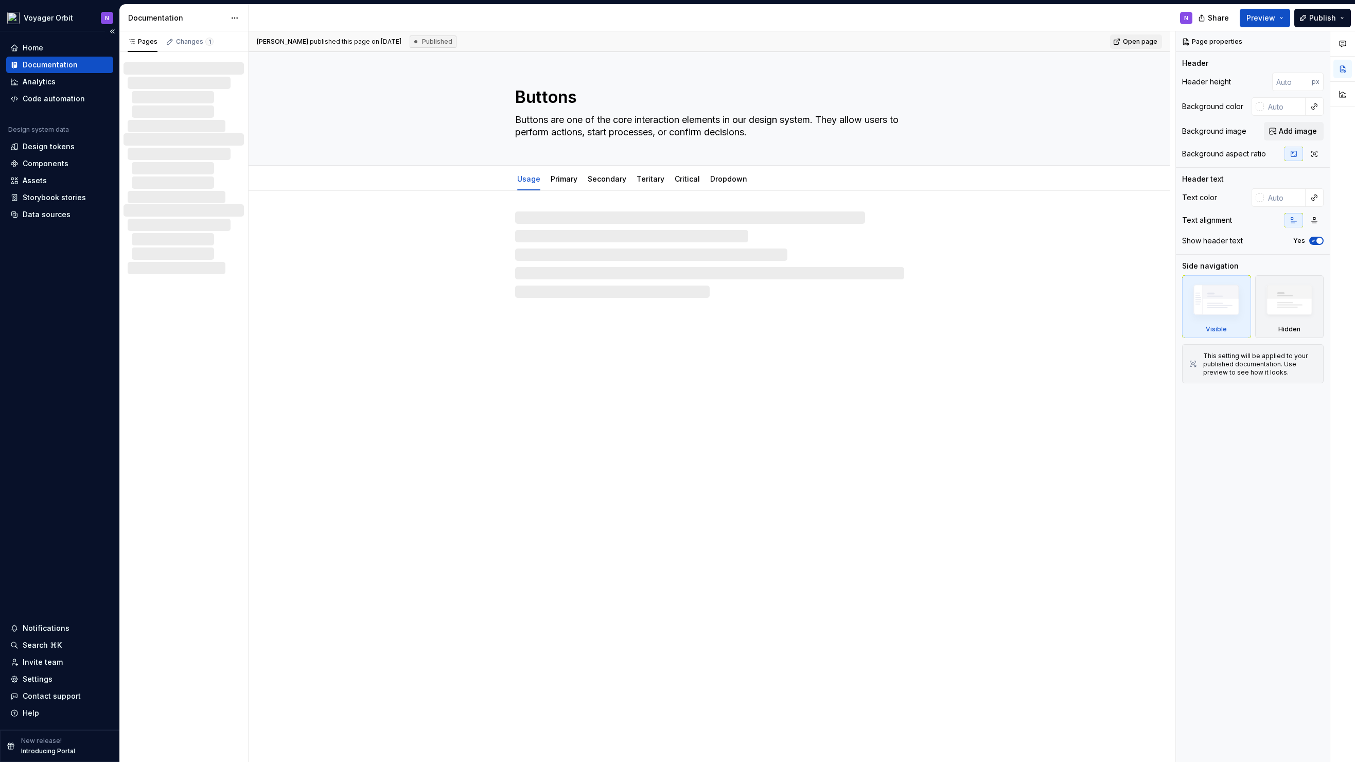
type textarea "*"
